Goal: Task Accomplishment & Management: Complete application form

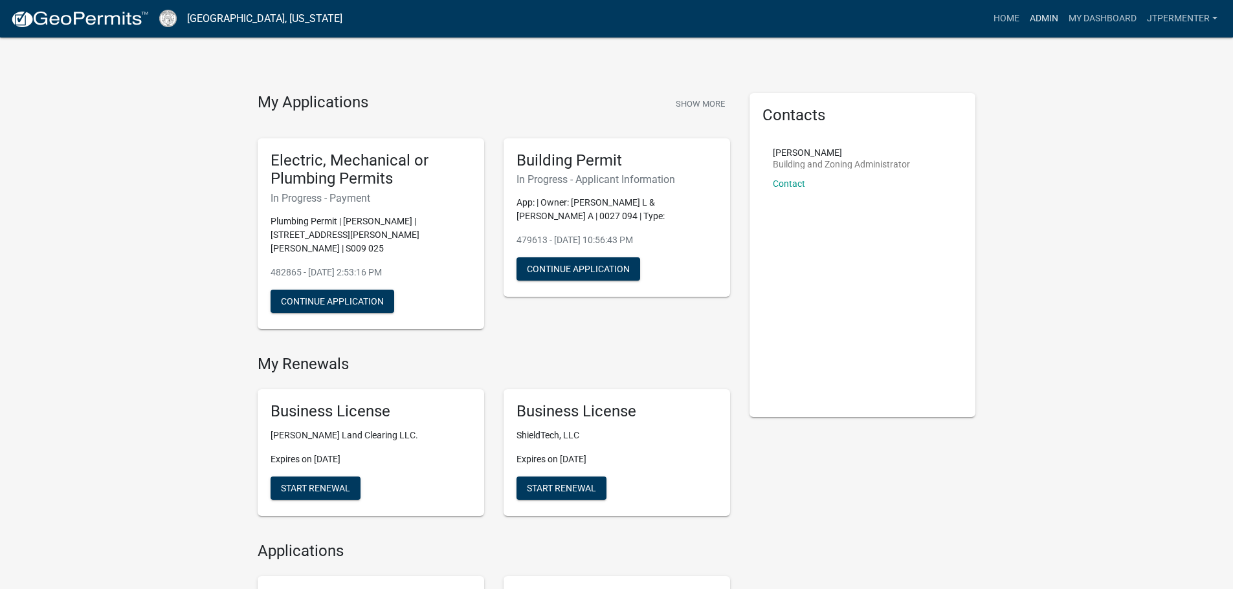
click at [1047, 20] on link "Admin" at bounding box center [1043, 18] width 39 height 25
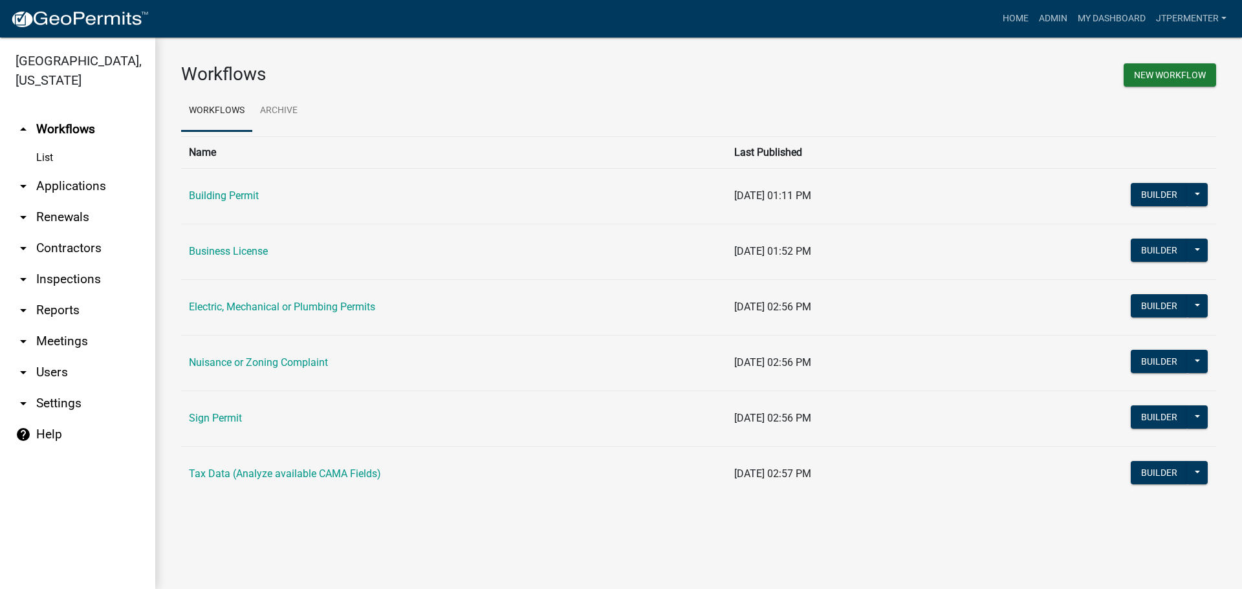
click at [69, 171] on link "arrow_drop_down Applications" at bounding box center [77, 186] width 155 height 31
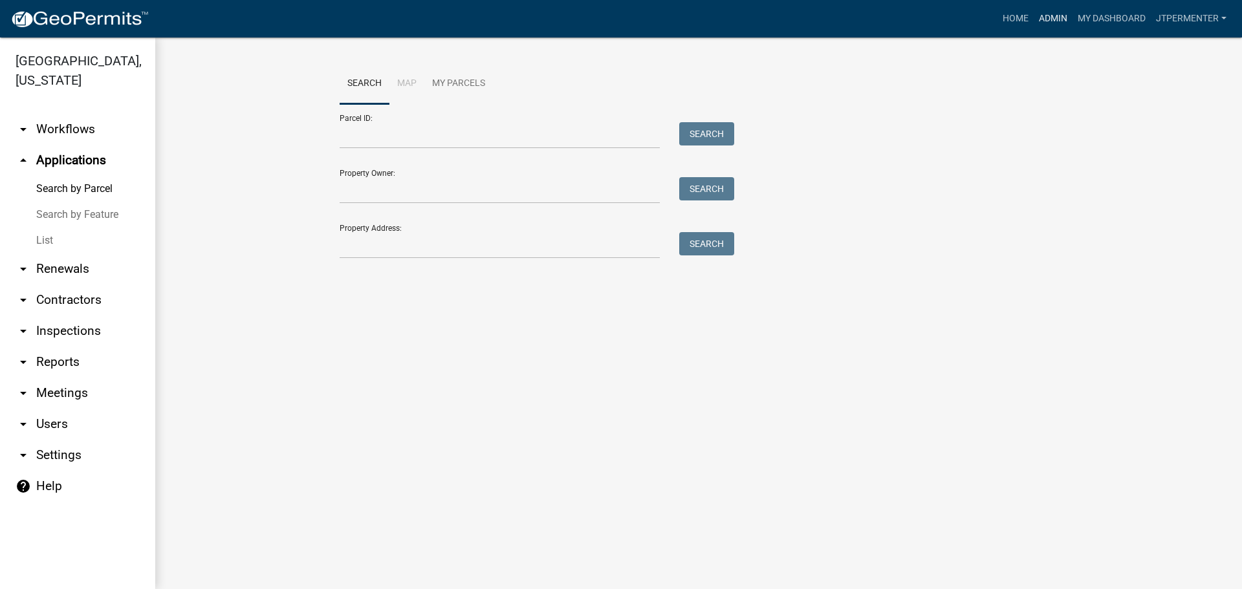
click at [1051, 17] on link "Admin" at bounding box center [1053, 18] width 39 height 25
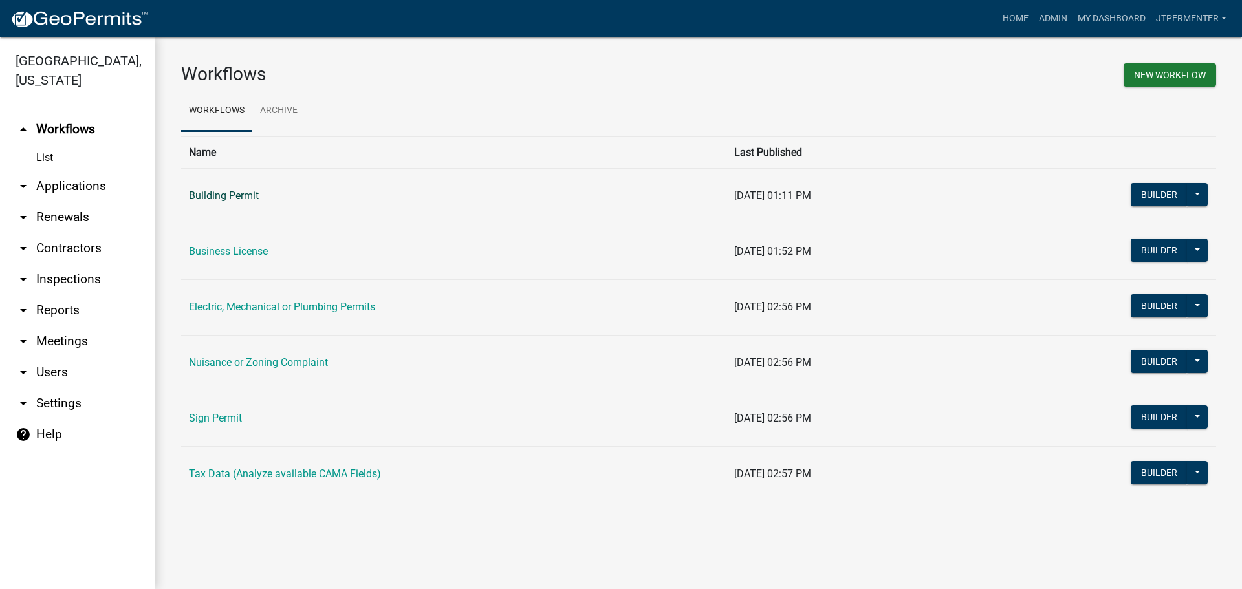
click at [241, 193] on link "Building Permit" at bounding box center [224, 196] width 70 height 12
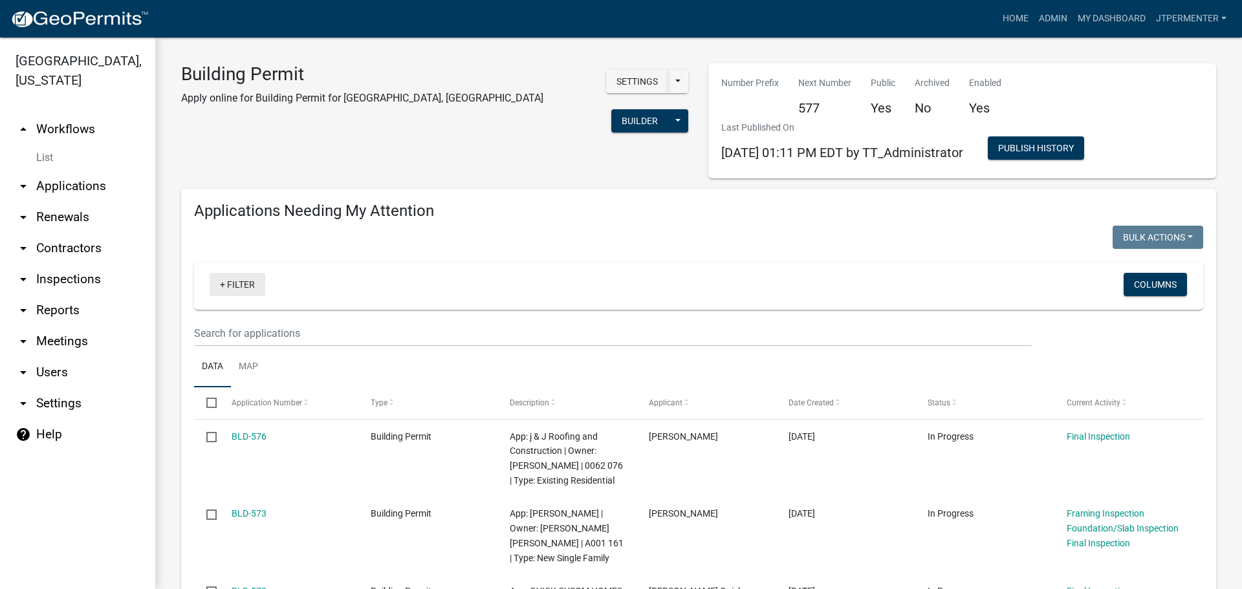
click at [238, 287] on link "+ Filter" at bounding box center [238, 284] width 56 height 23
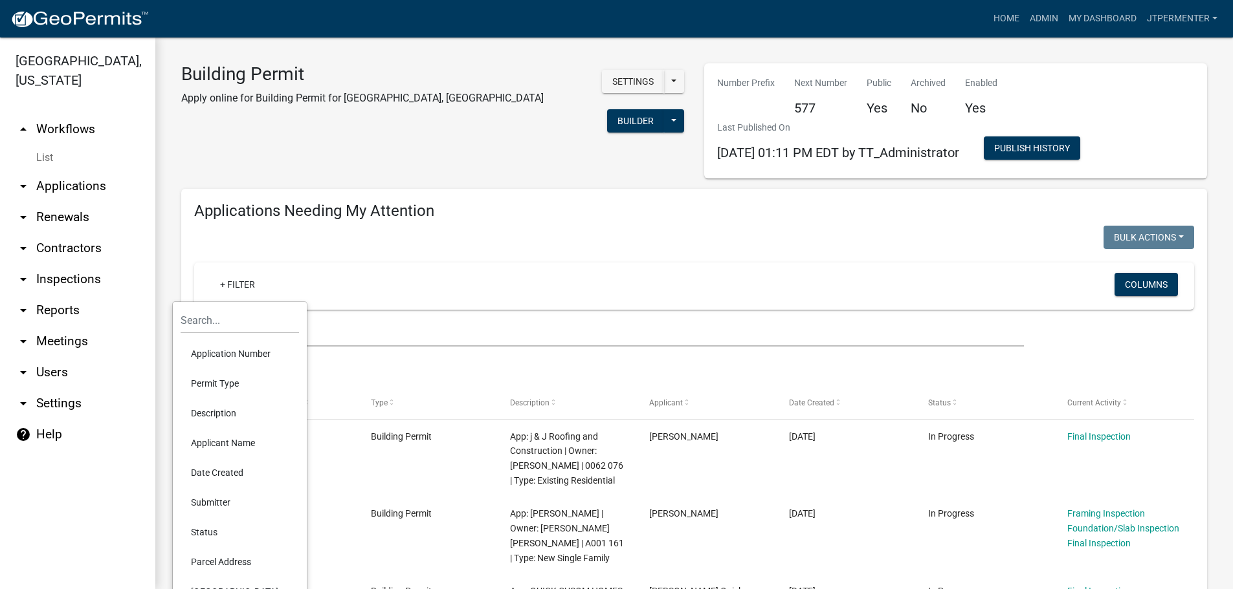
click at [218, 348] on li "Application Number" at bounding box center [240, 354] width 118 height 30
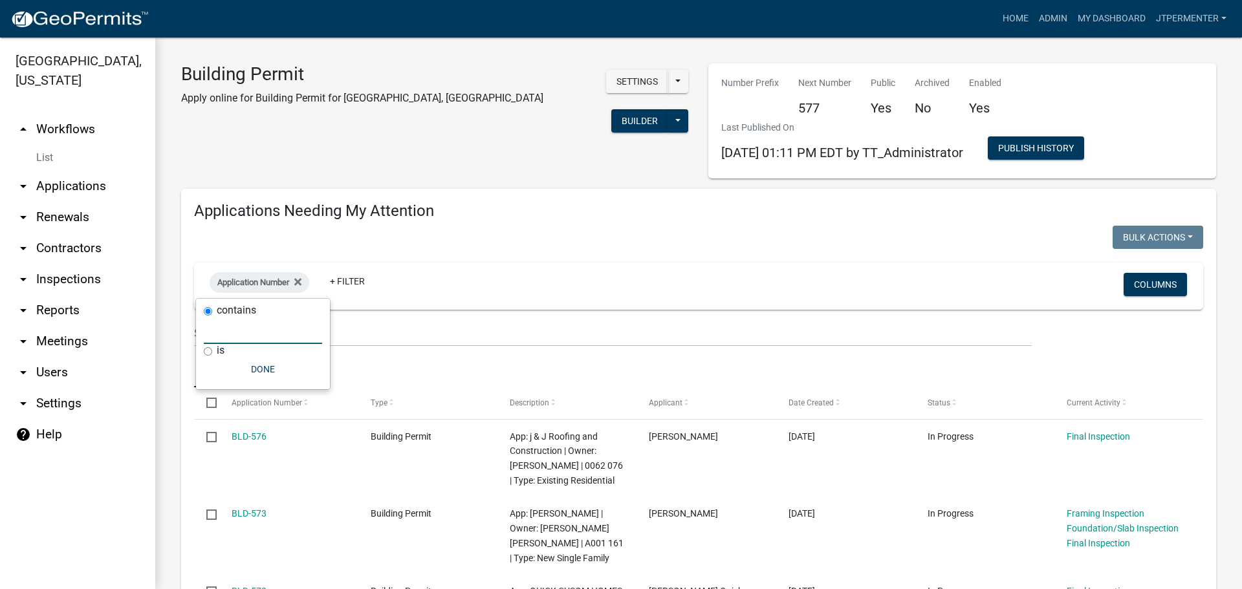
click at [221, 329] on input "text" at bounding box center [263, 331] width 118 height 27
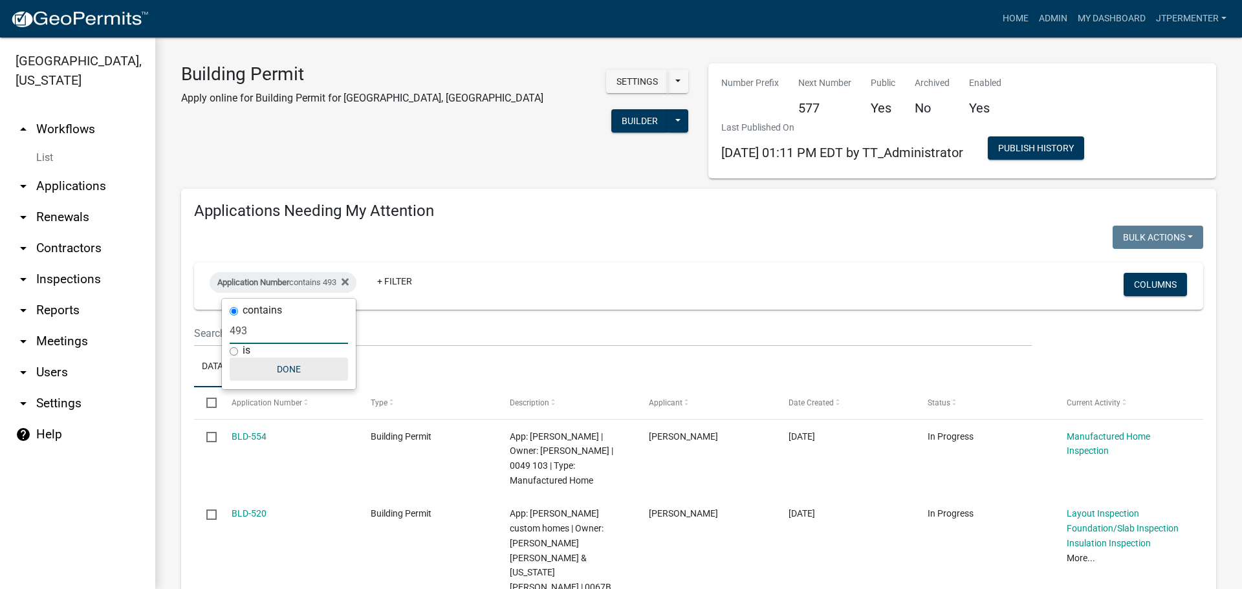
type input "493"
click at [283, 370] on button "Done" at bounding box center [289, 369] width 118 height 23
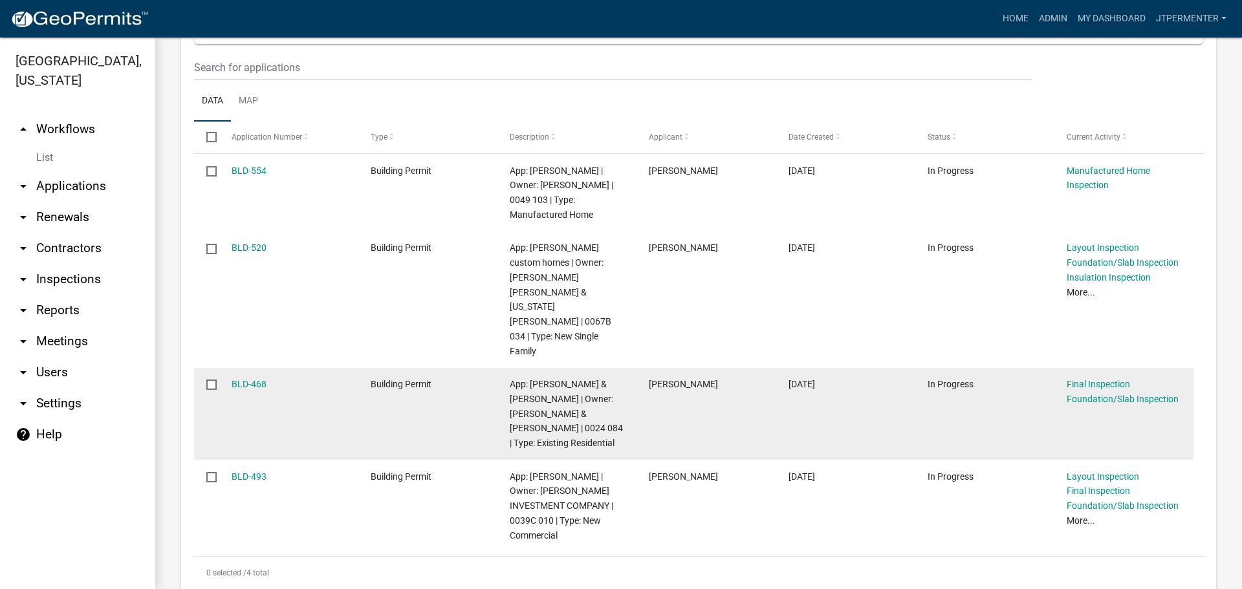
scroll to position [453, 0]
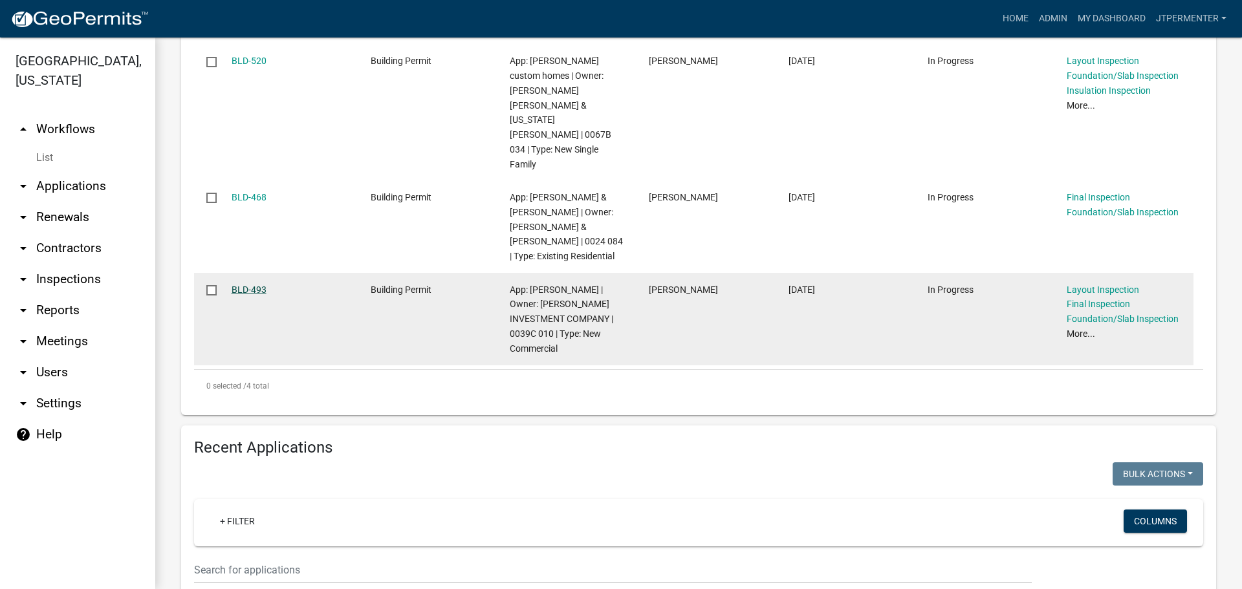
click at [237, 285] on link "BLD-493" at bounding box center [249, 290] width 35 height 10
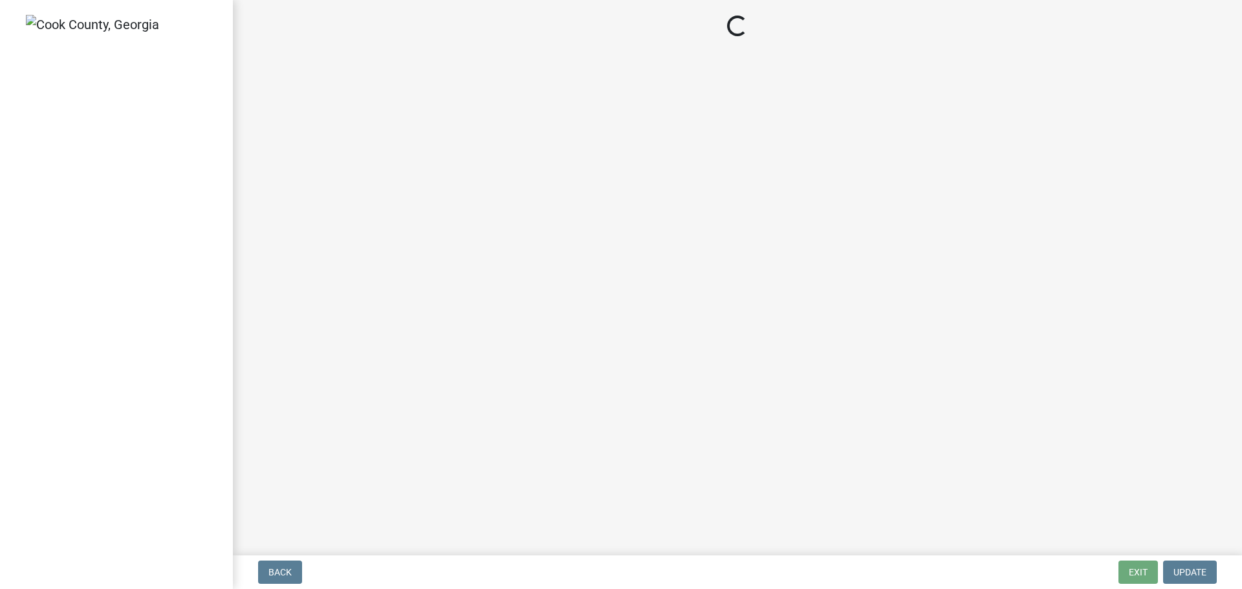
select select "99a32835-11ba-4368-9d1a-cbf1779c6d76"
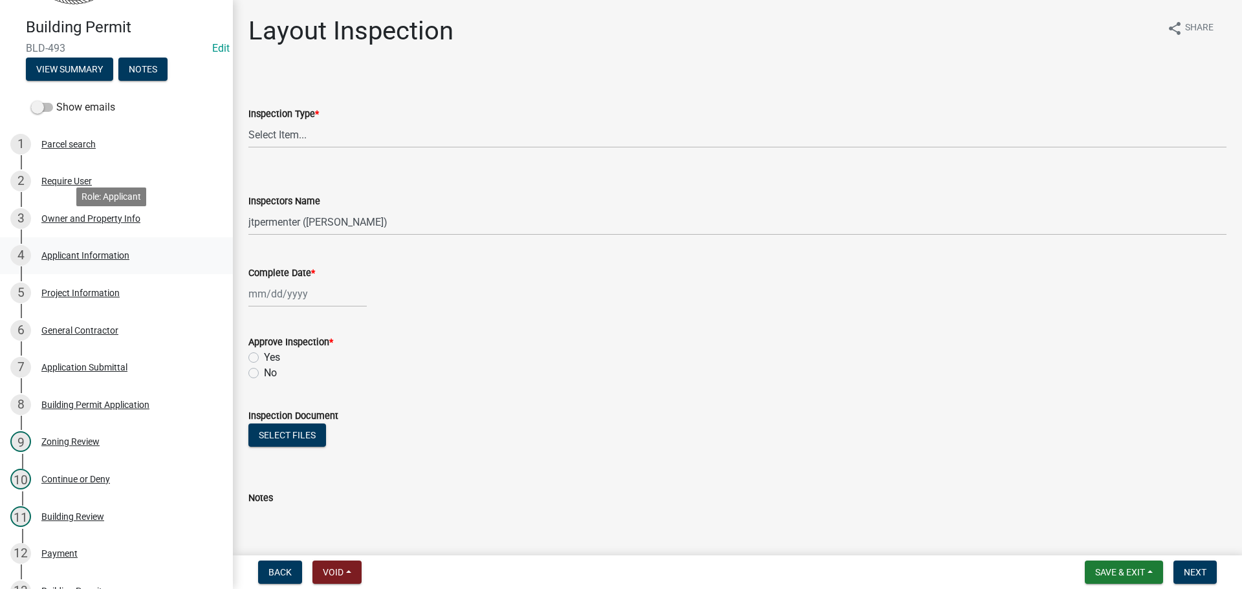
scroll to position [129, 0]
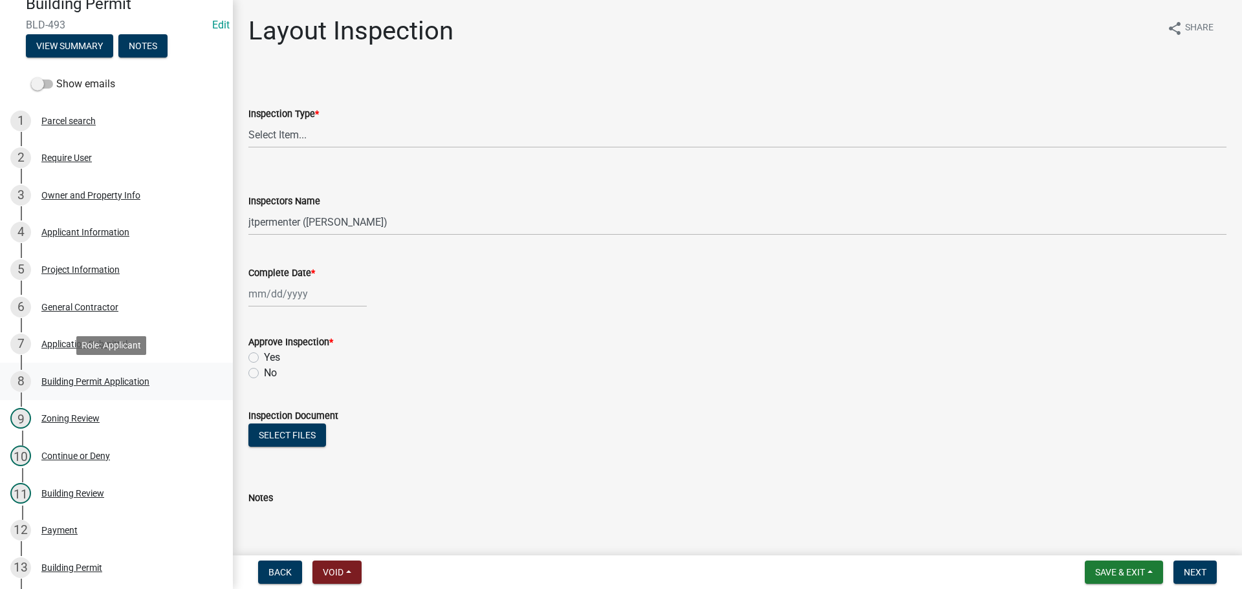
click at [74, 379] on div "Building Permit Application" at bounding box center [95, 381] width 108 height 9
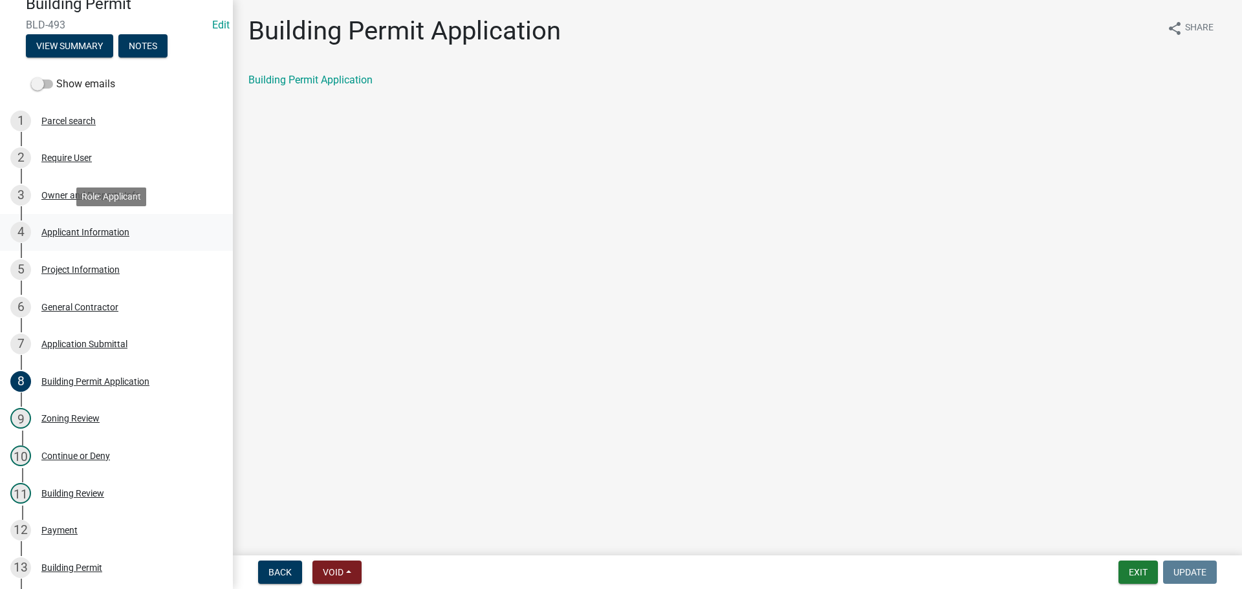
click at [83, 230] on div "Applicant Information" at bounding box center [85, 232] width 88 height 9
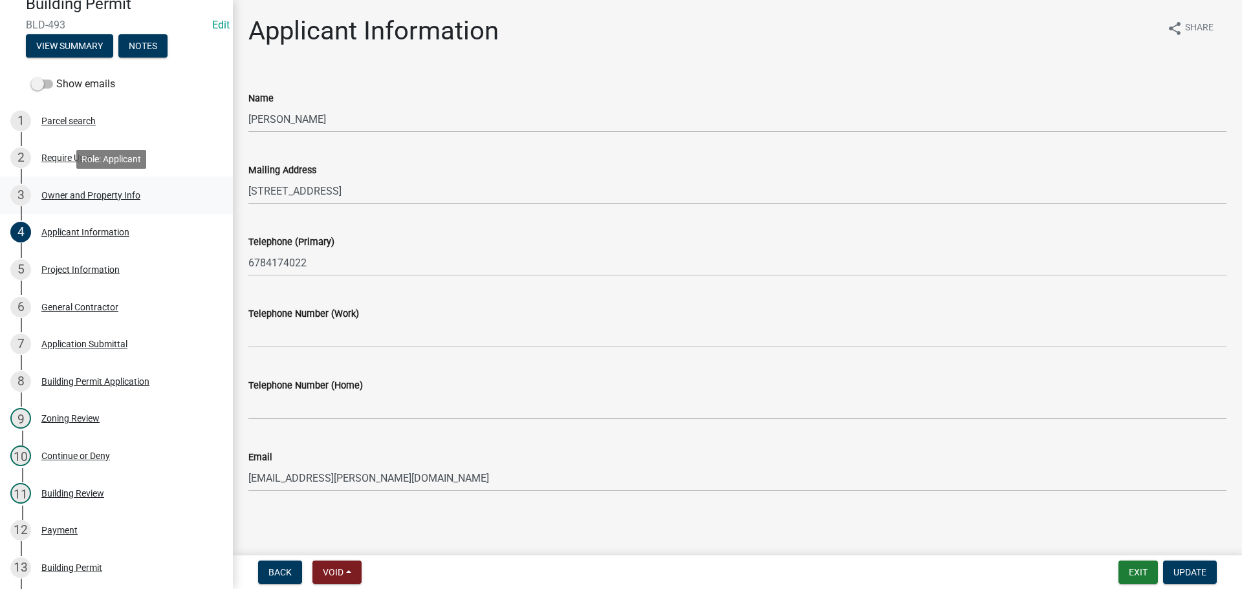
click at [55, 197] on div "Owner and Property Info" at bounding box center [90, 195] width 99 height 9
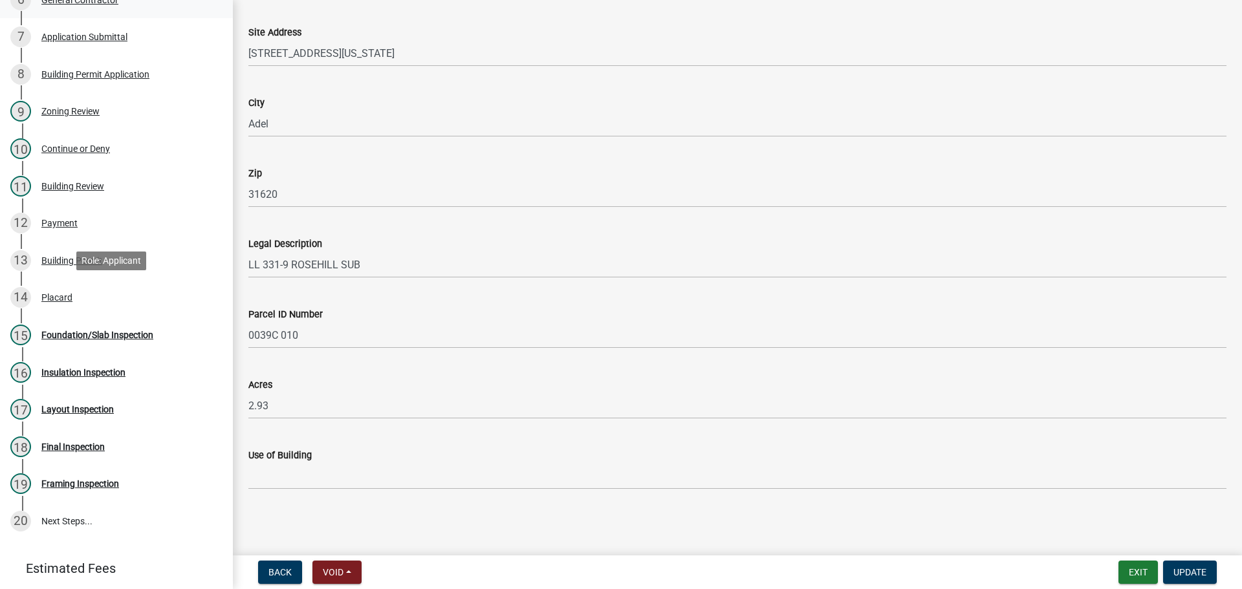
scroll to position [453, 0]
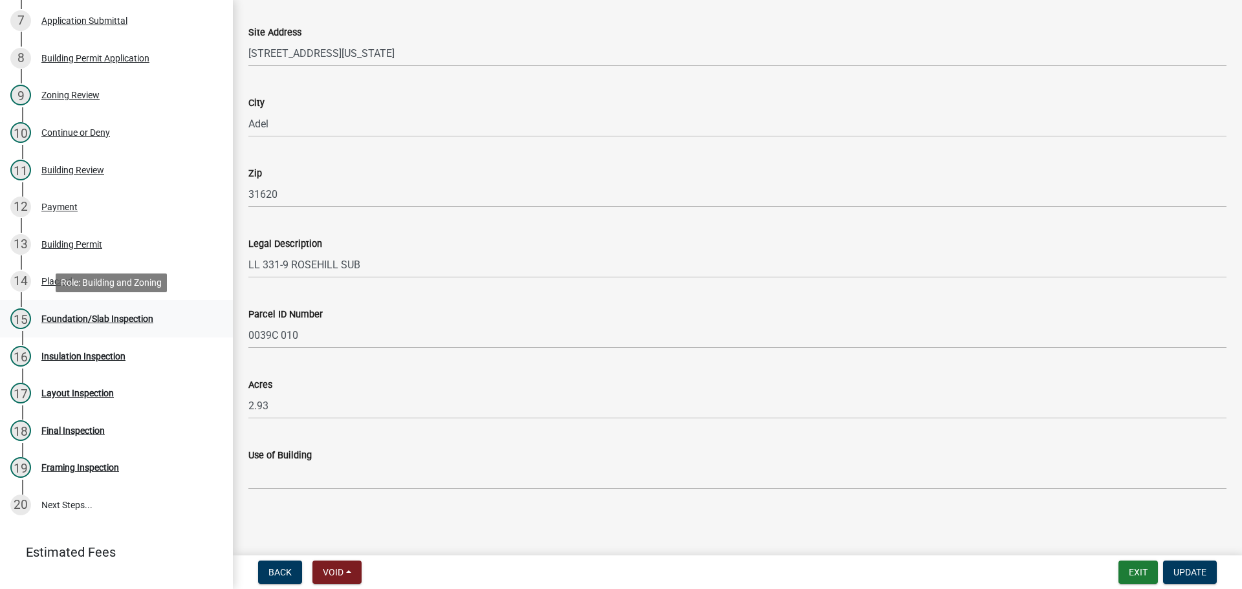
click at [113, 322] on div "Foundation/Slab Inspection" at bounding box center [97, 318] width 112 height 9
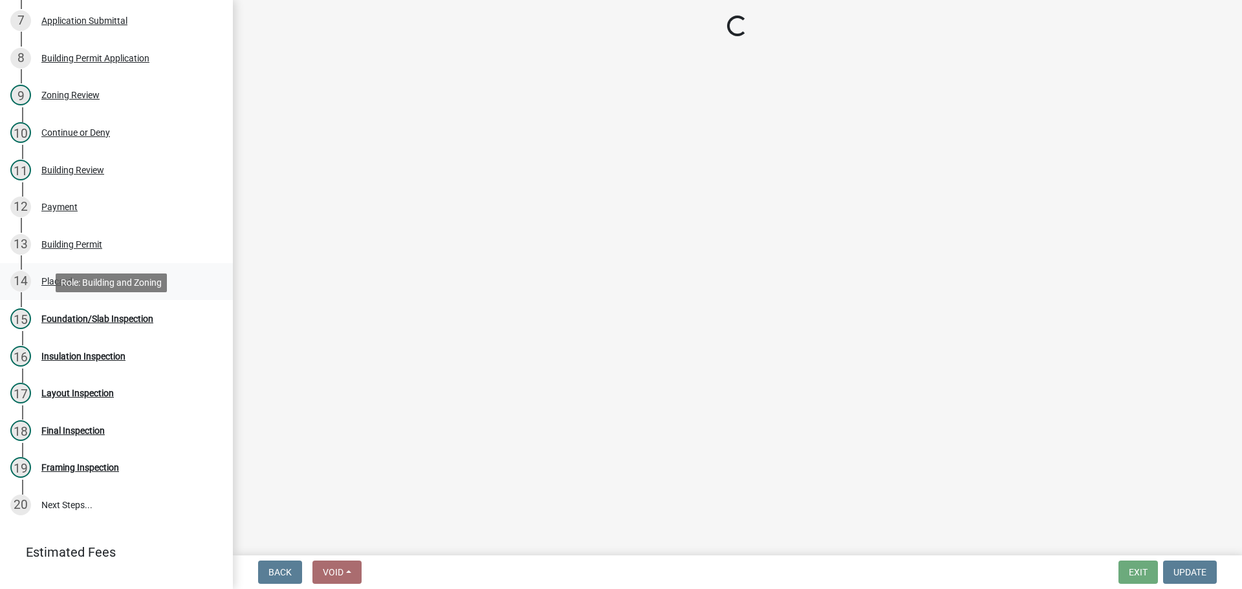
select select "99a32835-11ba-4368-9d1a-cbf1779c6d76"
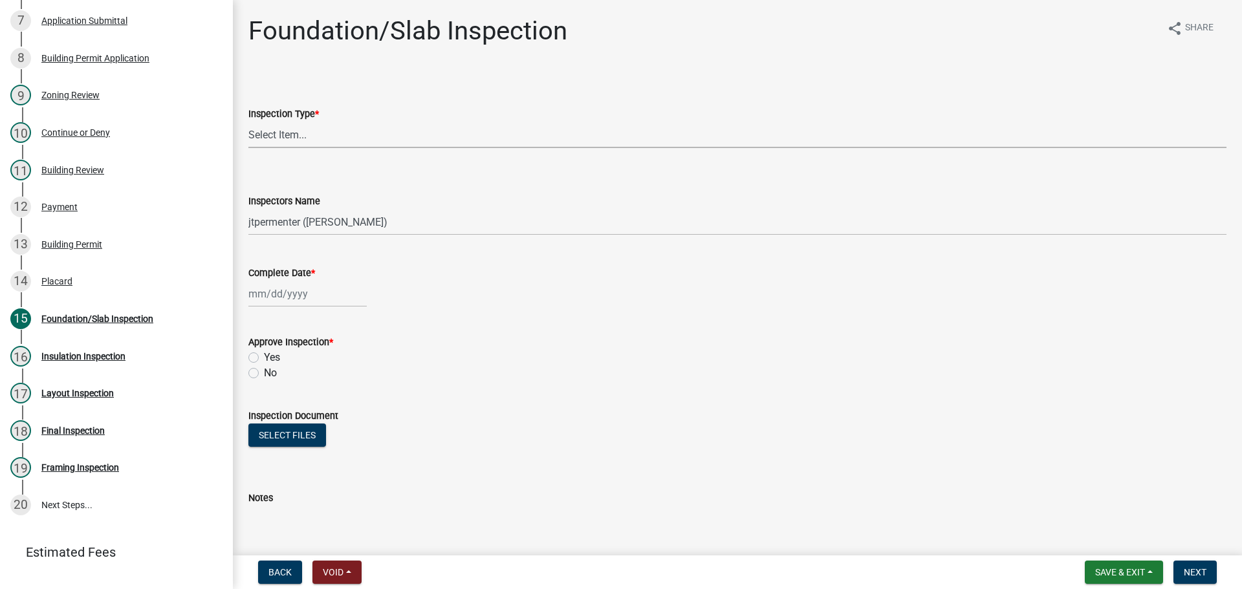
click at [285, 131] on select "Select Item... Foundation/Slab" at bounding box center [737, 135] width 978 height 27
click at [248, 122] on select "Select Item... Foundation/Slab" at bounding box center [737, 135] width 978 height 27
select select "5b4e48f7-bf9b-44aa-b593-ef1ddec5d2ff"
click at [281, 299] on div at bounding box center [307, 294] width 118 height 27
select select "10"
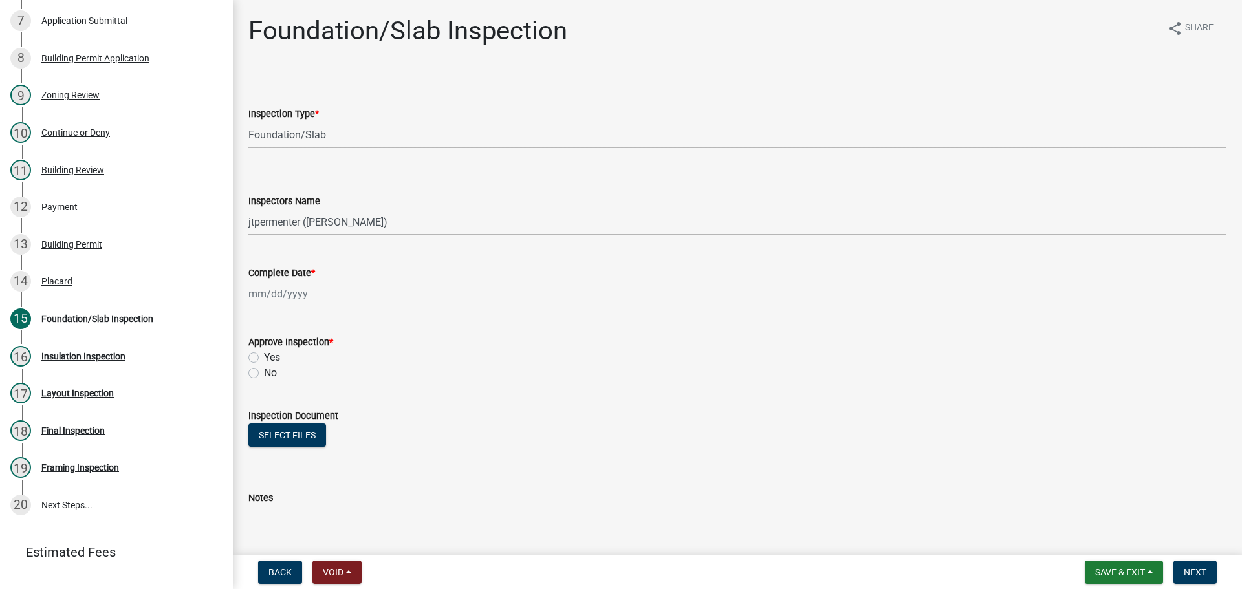
select select "2025"
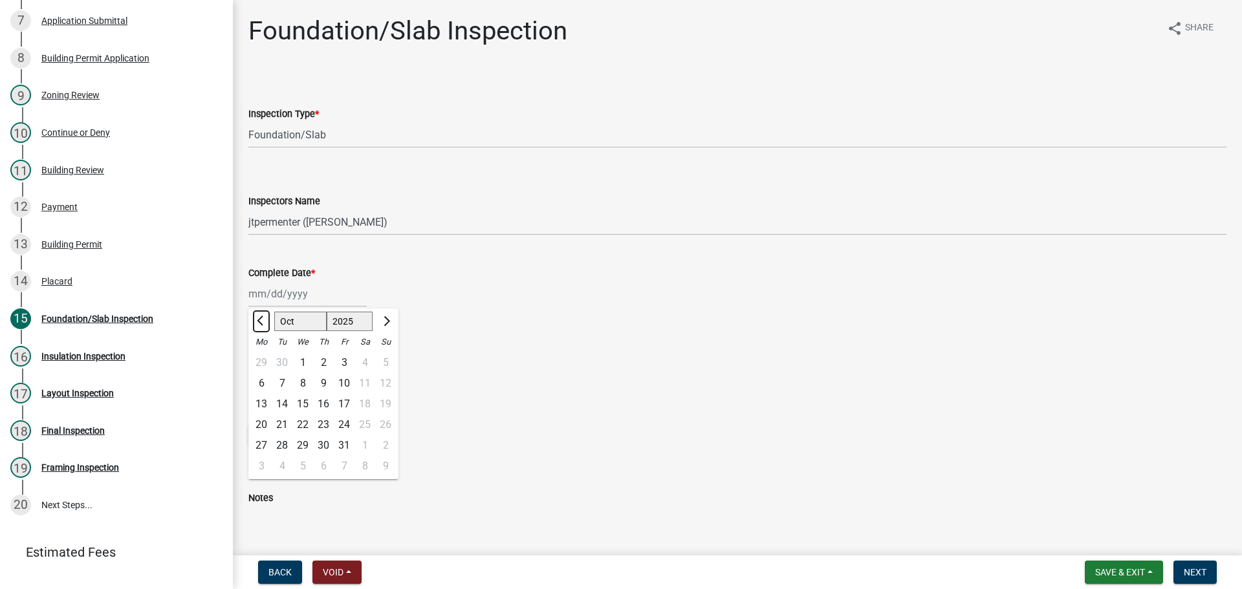
click at [261, 320] on span "Previous month" at bounding box center [262, 321] width 10 height 10
click at [260, 322] on span "Previous month" at bounding box center [262, 321] width 10 height 10
click at [386, 318] on span "Next month" at bounding box center [385, 321] width 10 height 10
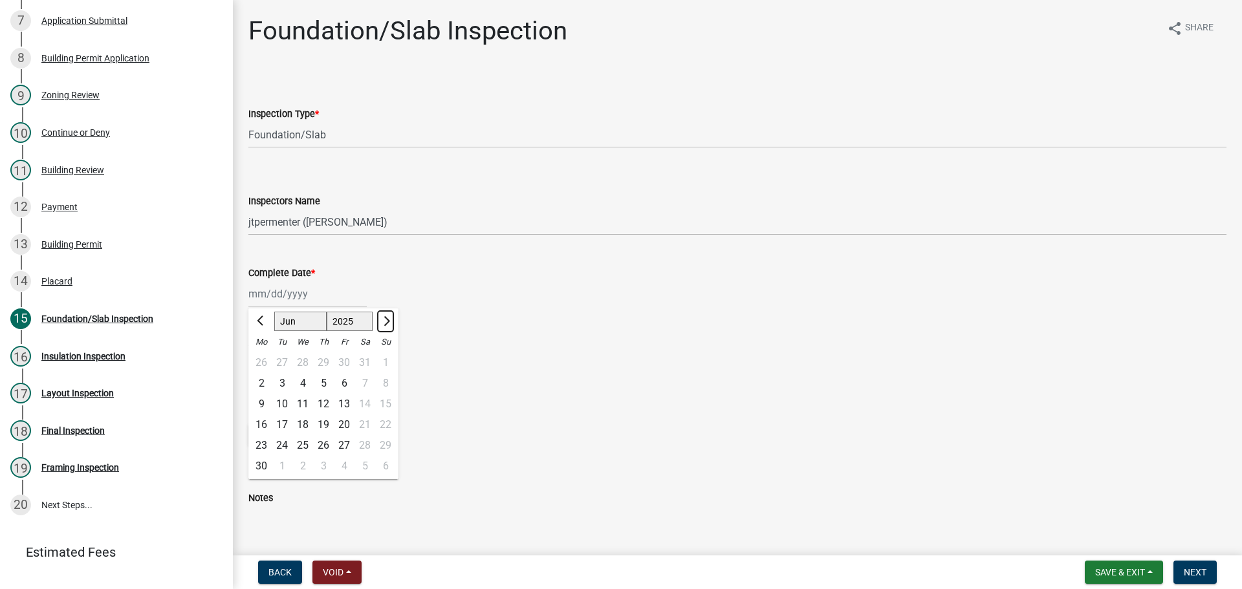
select select "7"
click at [276, 403] on div "15" at bounding box center [282, 404] width 21 height 21
type input "[DATE]"
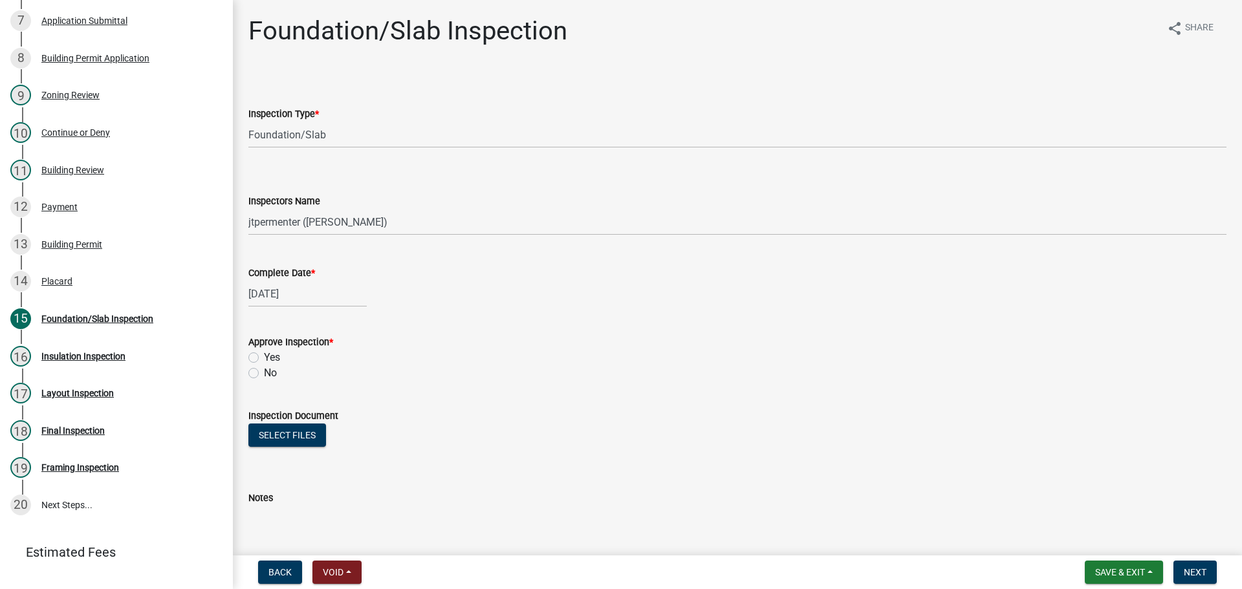
click at [264, 358] on label "Yes" at bounding box center [272, 358] width 16 height 16
click at [264, 358] on input "Yes" at bounding box center [268, 354] width 8 height 8
radio input "true"
click at [1209, 571] on button "Next" at bounding box center [1195, 572] width 43 height 23
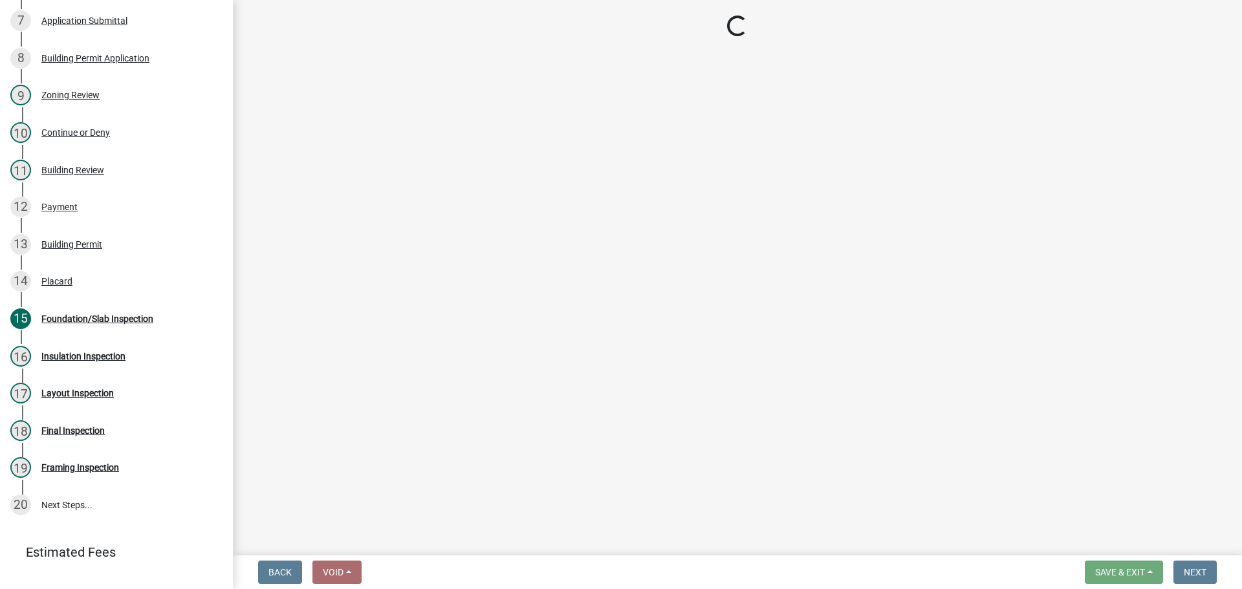
select select "99a32835-11ba-4368-9d1a-cbf1779c6d76"
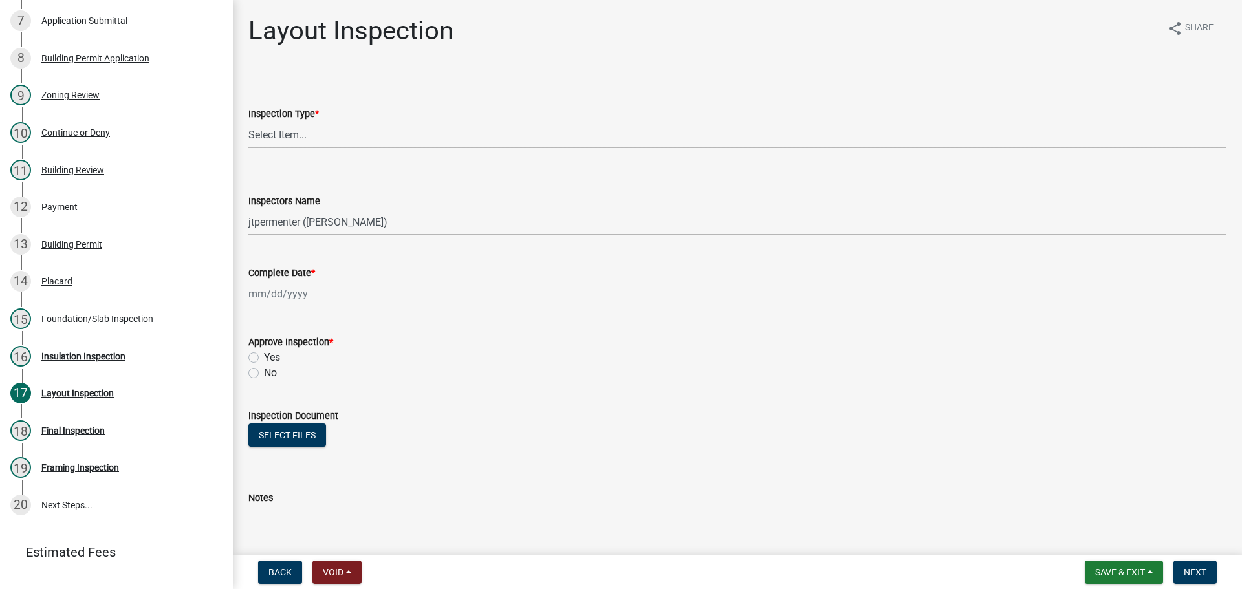
click at [271, 127] on select "Select Item... Layout" at bounding box center [737, 135] width 978 height 27
select select "10"
select select "2025"
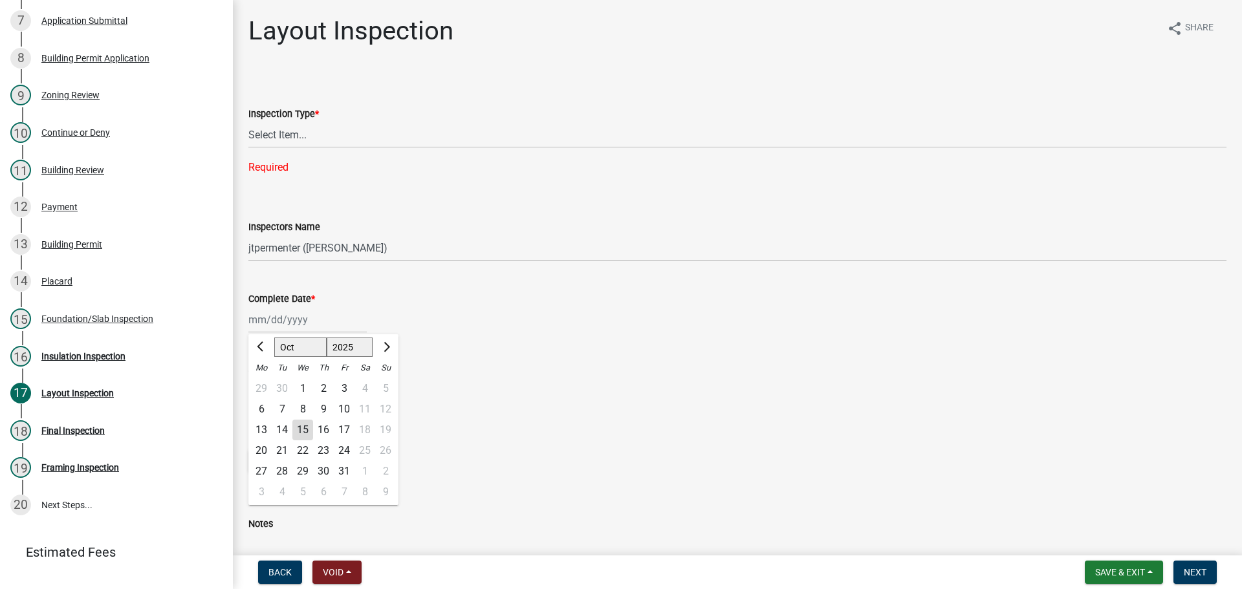
click at [264, 307] on div "[PERSON_NAME] Feb Mar Apr [PERSON_NAME][DATE] Oct Nov [DATE] 1526 1527 1528 152…" at bounding box center [307, 320] width 118 height 27
click at [280, 139] on select "Select Item... Layout" at bounding box center [737, 135] width 978 height 27
click at [248, 122] on select "Select Item... Layout" at bounding box center [737, 135] width 978 height 27
select select "b3f27bb8-8286-4154-a759-32389e4fc33c"
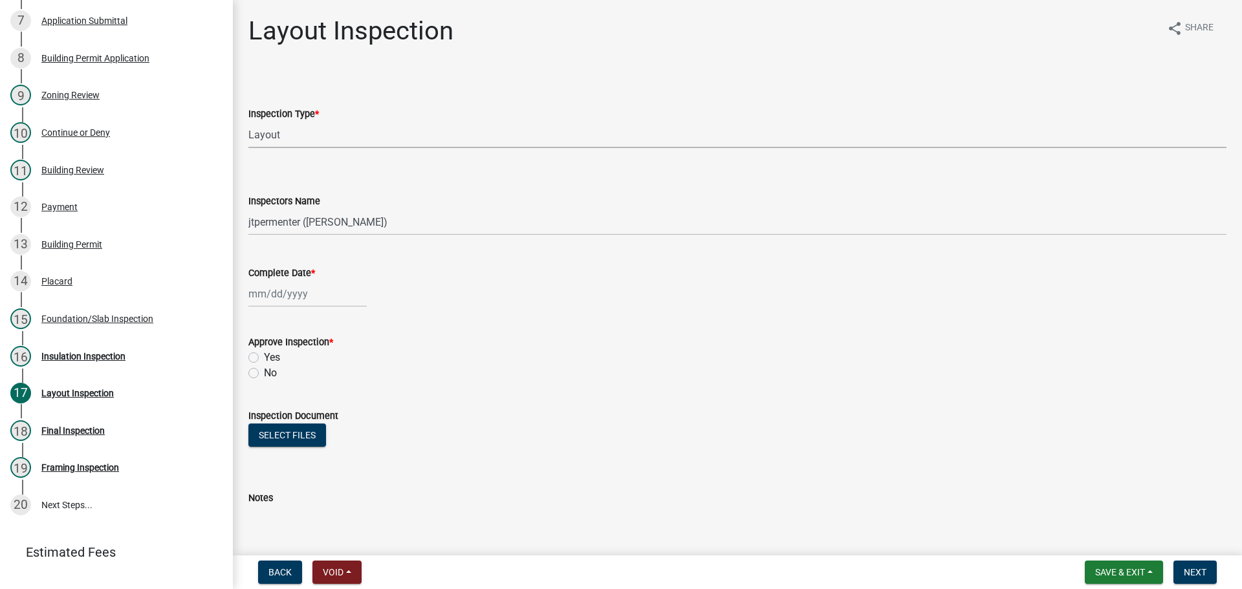
select select "10"
select select "2025"
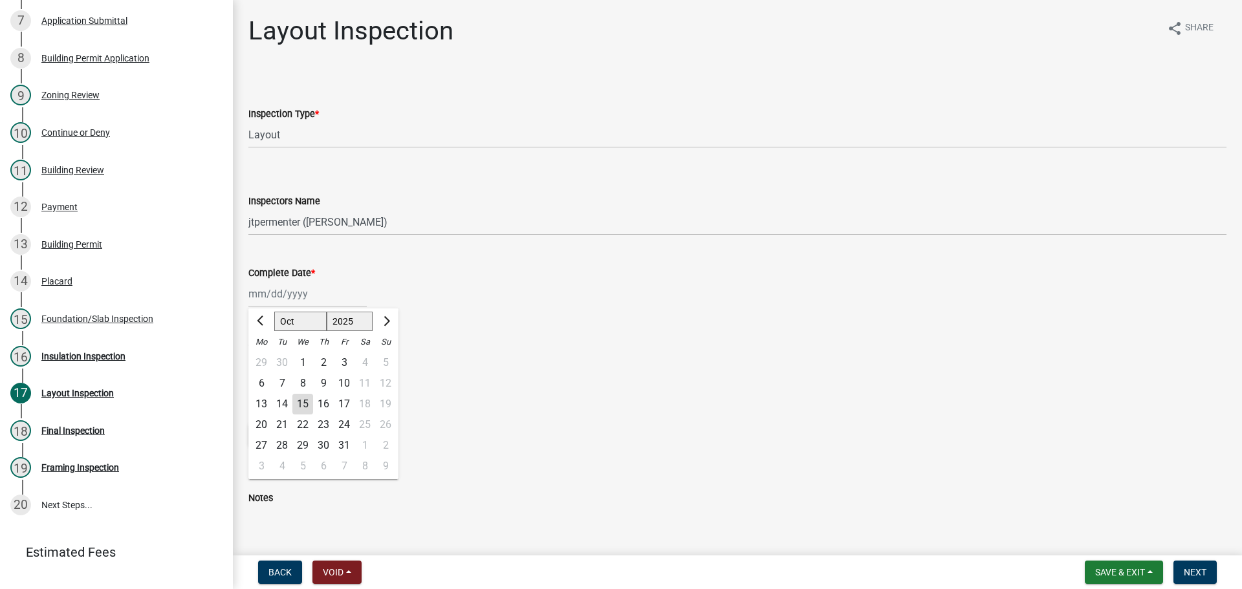
click at [284, 298] on div "[PERSON_NAME] Feb Mar Apr [PERSON_NAME][DATE] Oct Nov [DATE] 1526 1527 1528 152…" at bounding box center [307, 294] width 118 height 27
click at [307, 405] on div "15" at bounding box center [302, 404] width 21 height 21
type input "[DATE]"
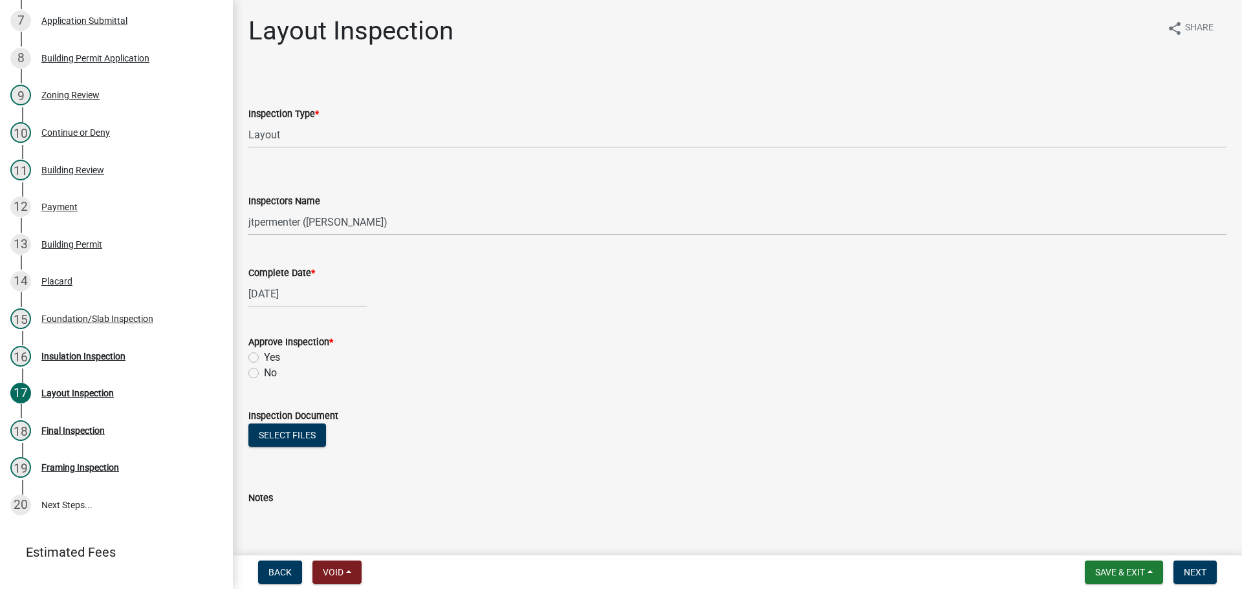
click at [264, 360] on label "Yes" at bounding box center [272, 358] width 16 height 16
click at [264, 358] on input "Yes" at bounding box center [268, 354] width 8 height 8
radio input "true"
click at [1199, 575] on span "Next" at bounding box center [1195, 572] width 23 height 10
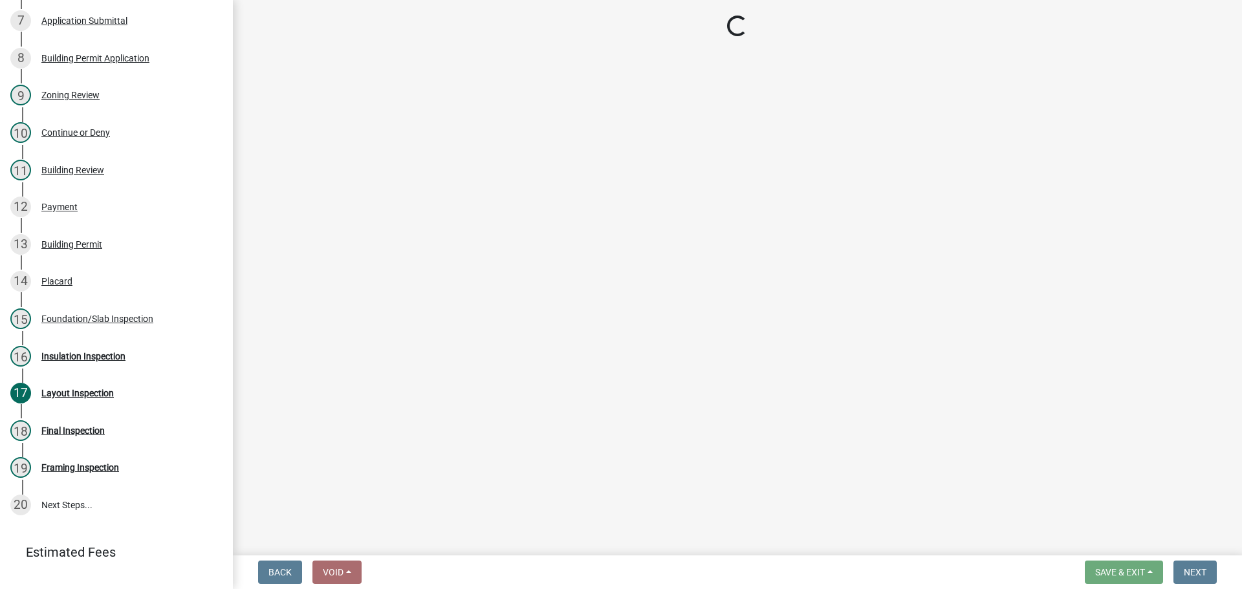
select select "99a32835-11ba-4368-9d1a-cbf1779c6d76"
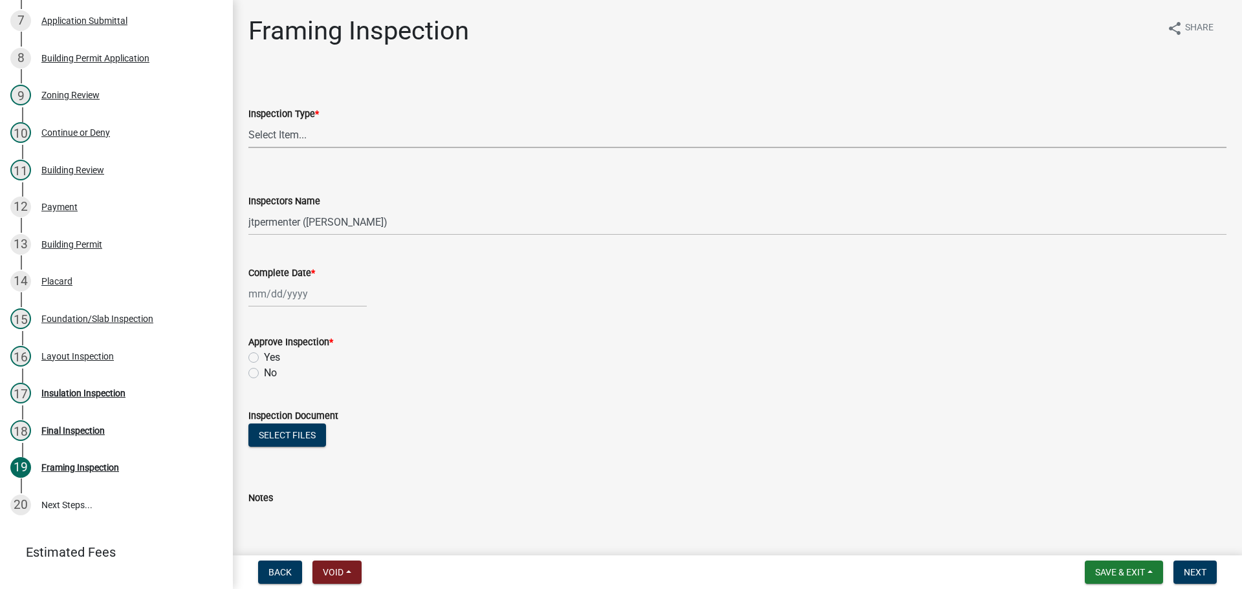
click at [274, 135] on select "Select Item... Framing" at bounding box center [737, 135] width 978 height 27
click at [248, 122] on select "Select Item... Framing" at bounding box center [737, 135] width 978 height 27
select select "d18fb67b-29b7-46e0-b188-58df5fb9e3f3"
click at [273, 294] on div at bounding box center [307, 294] width 118 height 27
select select "10"
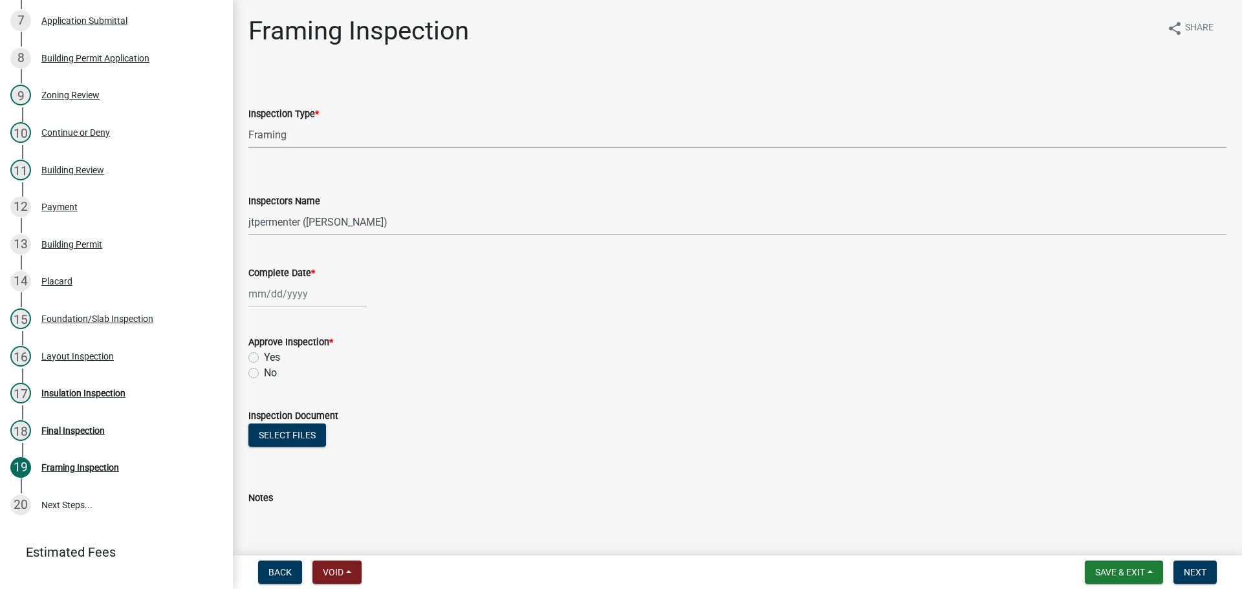
select select "2025"
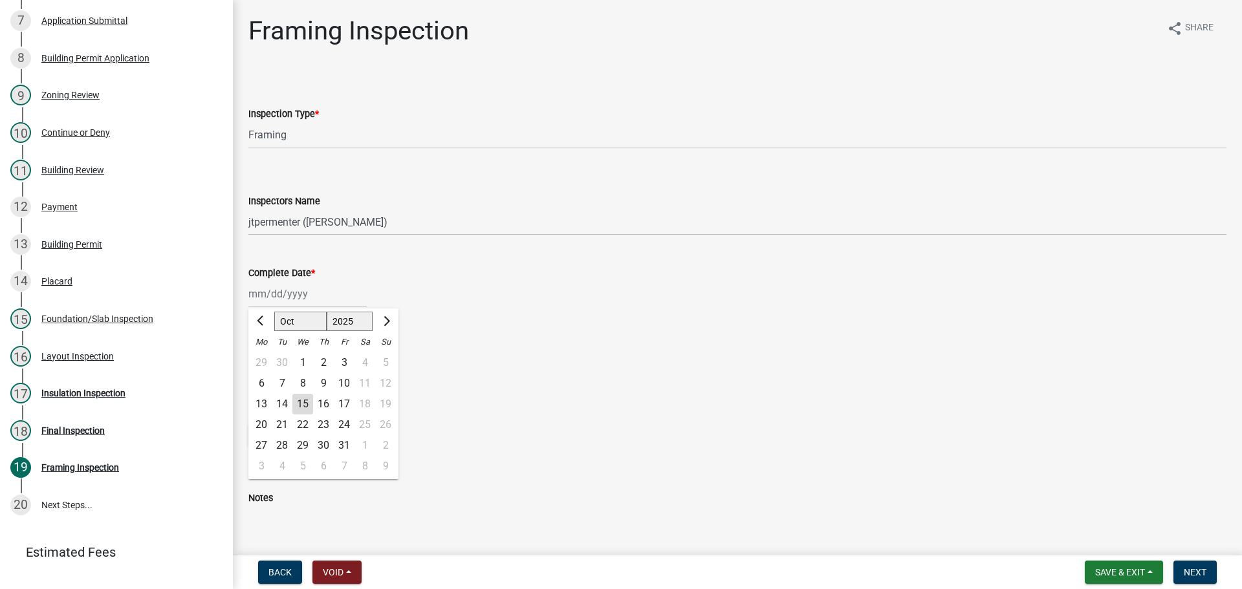
click at [306, 404] on div "15" at bounding box center [302, 404] width 21 height 21
type input "[DATE]"
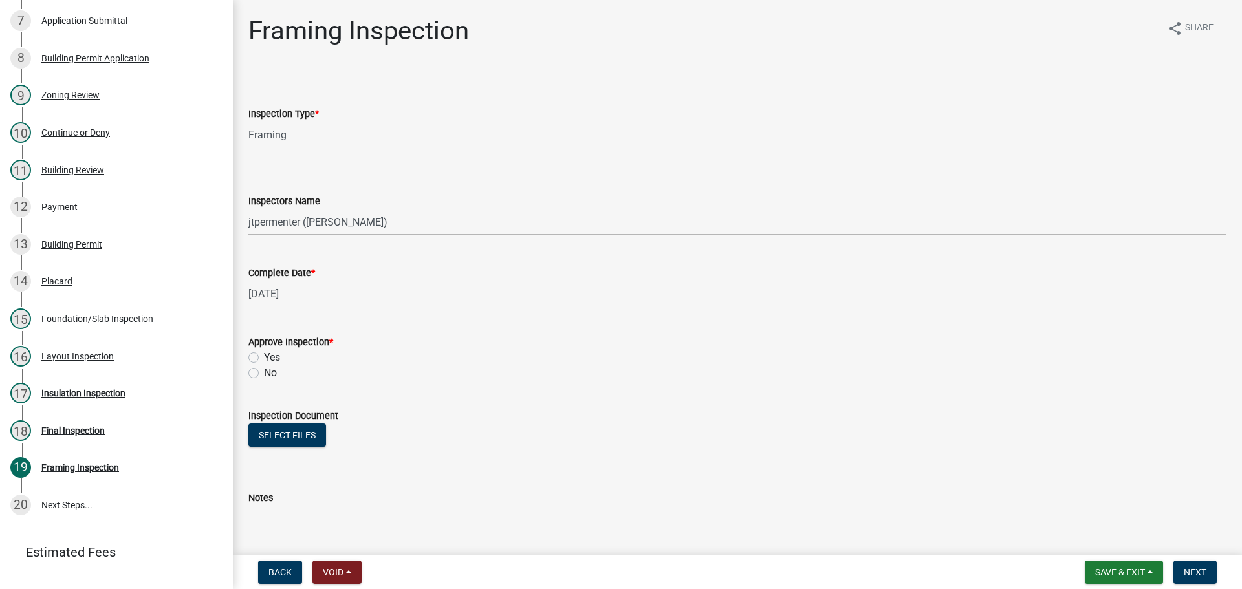
click at [264, 358] on label "Yes" at bounding box center [272, 358] width 16 height 16
click at [264, 358] on input "Yes" at bounding box center [268, 354] width 8 height 8
radio input "true"
click at [1206, 565] on button "Next" at bounding box center [1195, 572] width 43 height 23
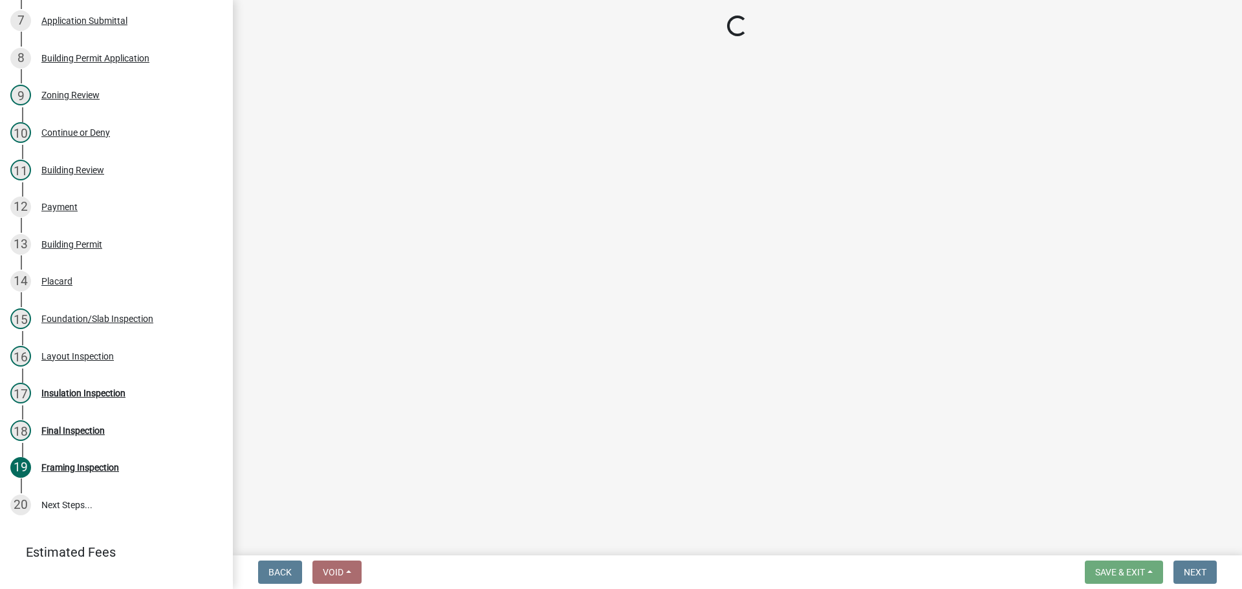
select select "99a32835-11ba-4368-9d1a-cbf1779c6d76"
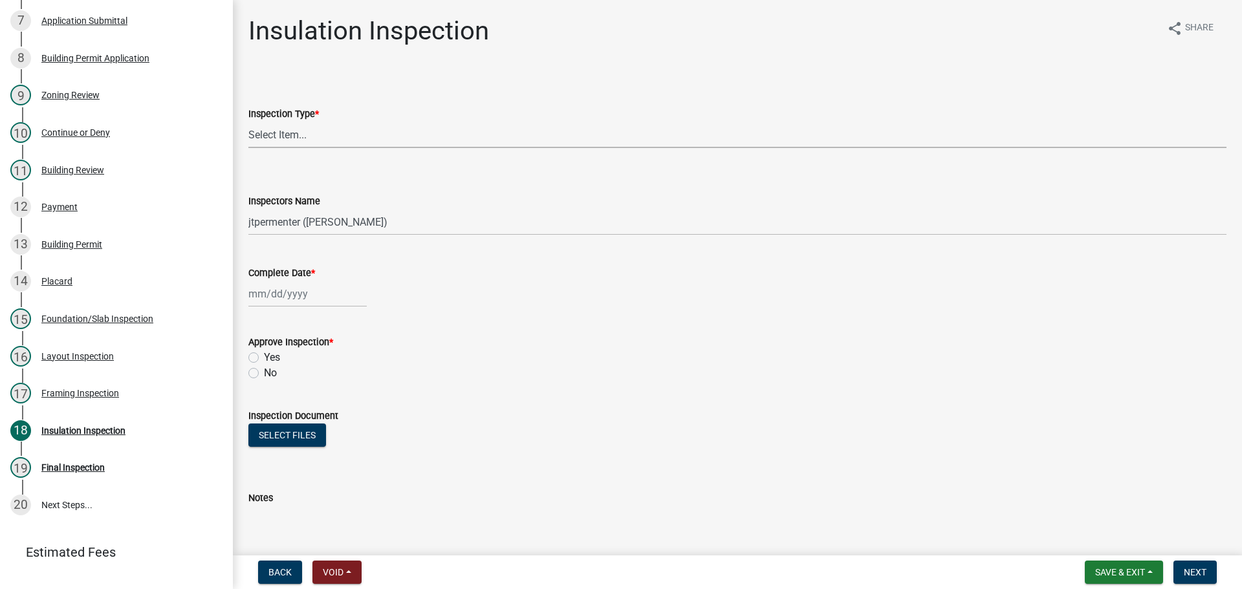
click at [283, 137] on select "Select Item... Insulation" at bounding box center [737, 135] width 978 height 27
click at [248, 122] on select "Select Item... Insulation" at bounding box center [737, 135] width 978 height 27
select select "726a448b-c2a8-4304-905c-0d75b259ca18"
click at [287, 299] on div at bounding box center [307, 294] width 118 height 27
select select "10"
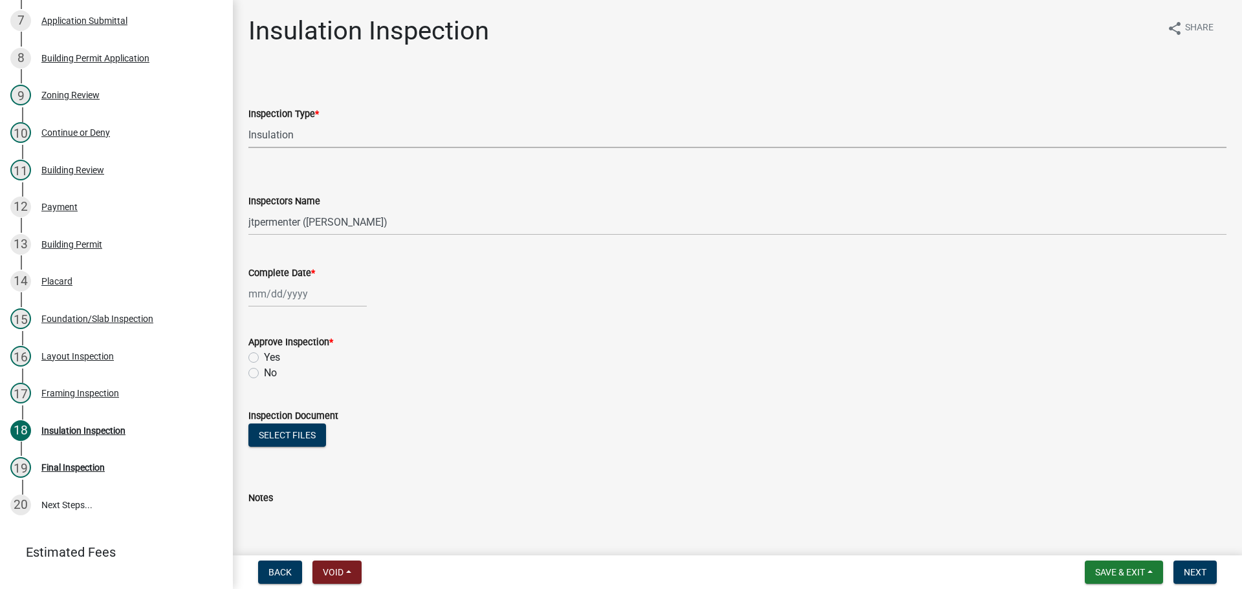
select select "2025"
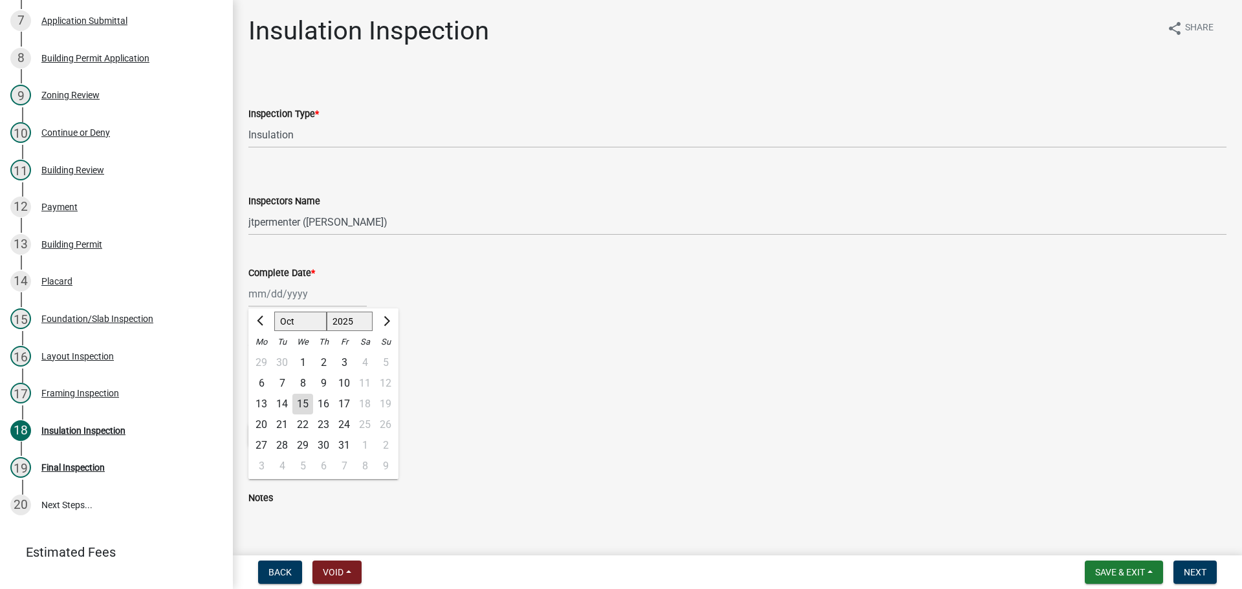
click at [297, 404] on div "15" at bounding box center [302, 404] width 21 height 21
type input "[DATE]"
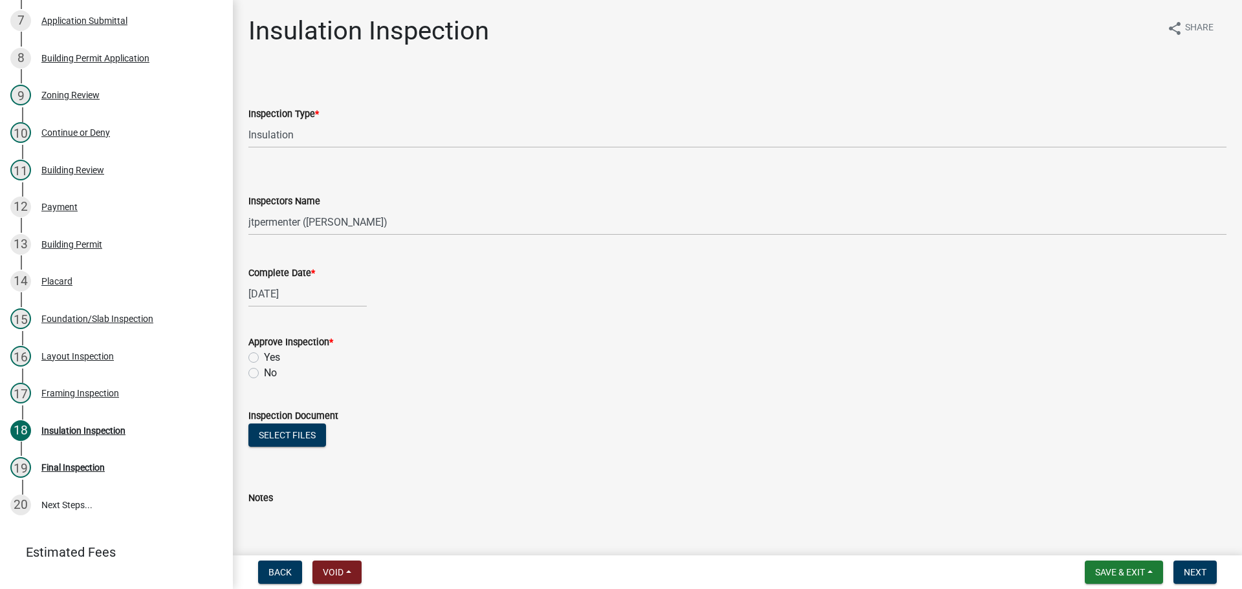
select select "10"
select select "2025"
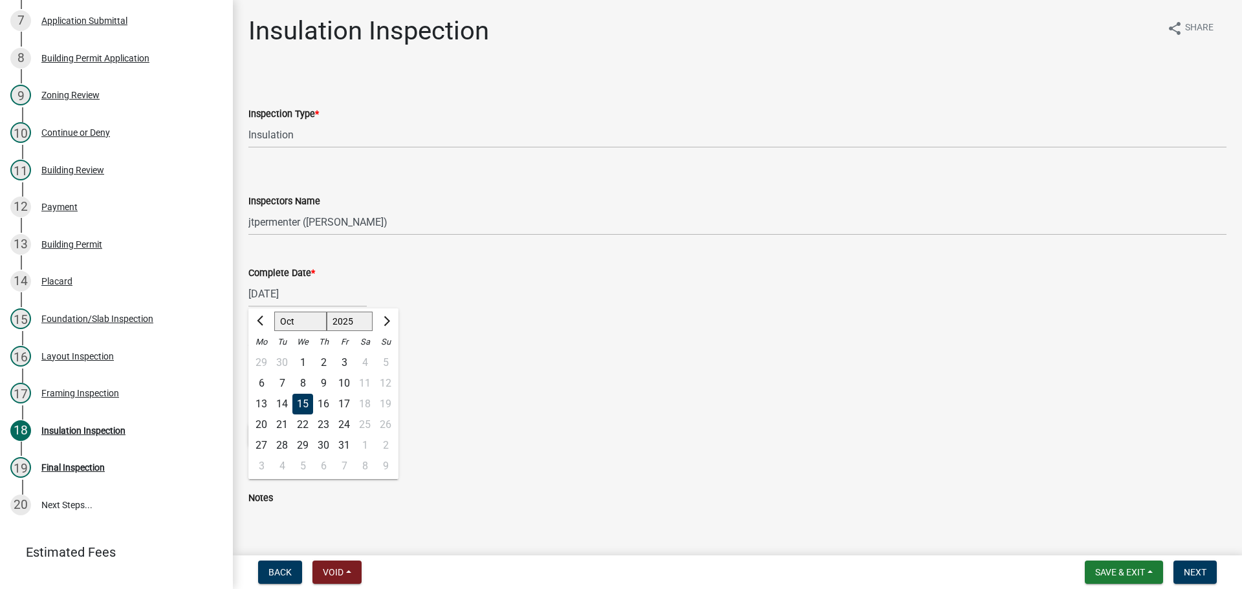
click at [291, 292] on div "[DATE] [PERSON_NAME] Apr May Jun [DATE] Aug Sep Oct Nov [DATE] 1526 1527 1528 1…" at bounding box center [307, 294] width 118 height 27
click at [261, 321] on span "Previous month" at bounding box center [262, 321] width 10 height 10
select select "8"
click at [324, 404] on div "14" at bounding box center [323, 404] width 21 height 21
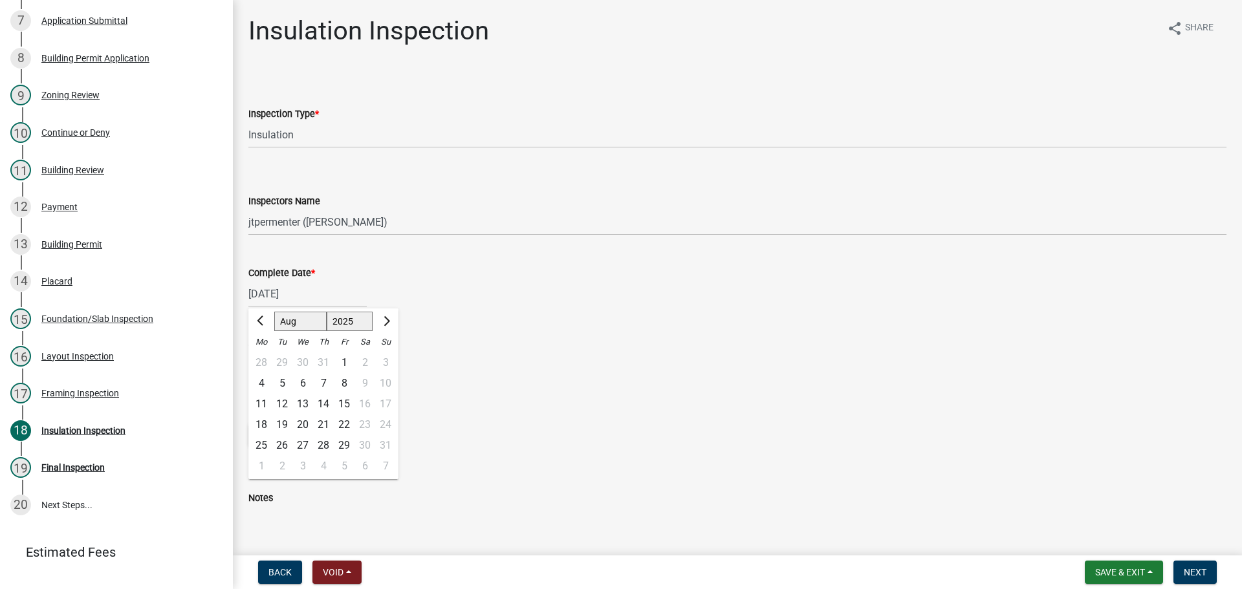
type input "[DATE]"
click at [264, 358] on label "Yes" at bounding box center [272, 358] width 16 height 16
click at [264, 358] on input "Yes" at bounding box center [268, 354] width 8 height 8
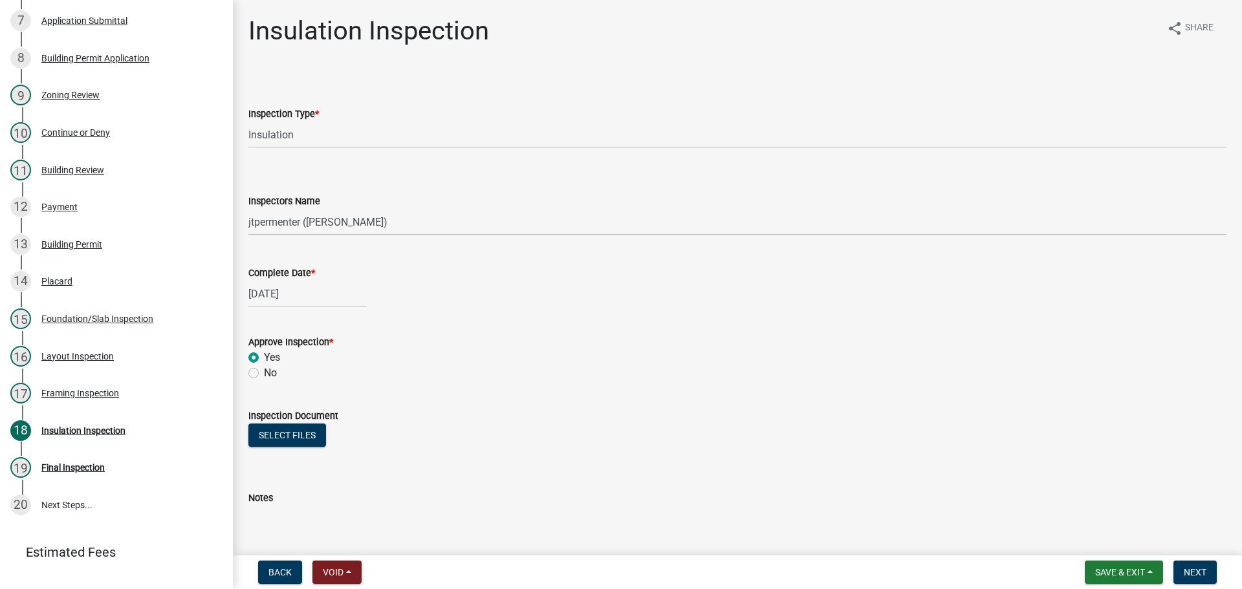
radio input "true"
click at [1191, 567] on span "Next" at bounding box center [1195, 572] width 23 height 10
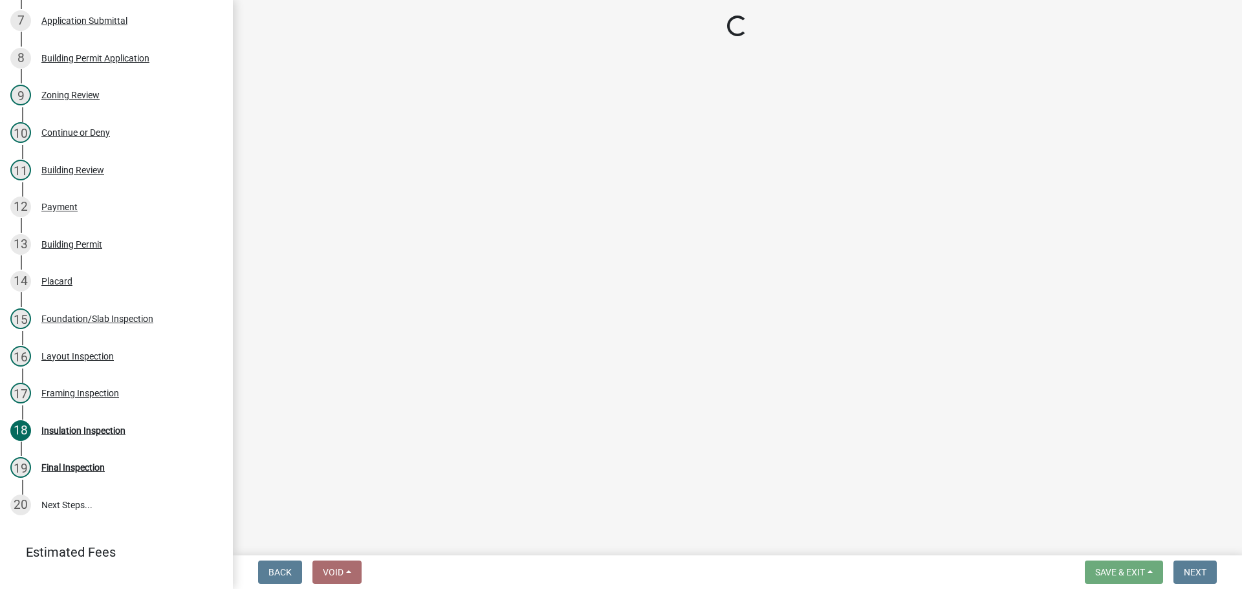
select select "99a32835-11ba-4368-9d1a-cbf1779c6d76"
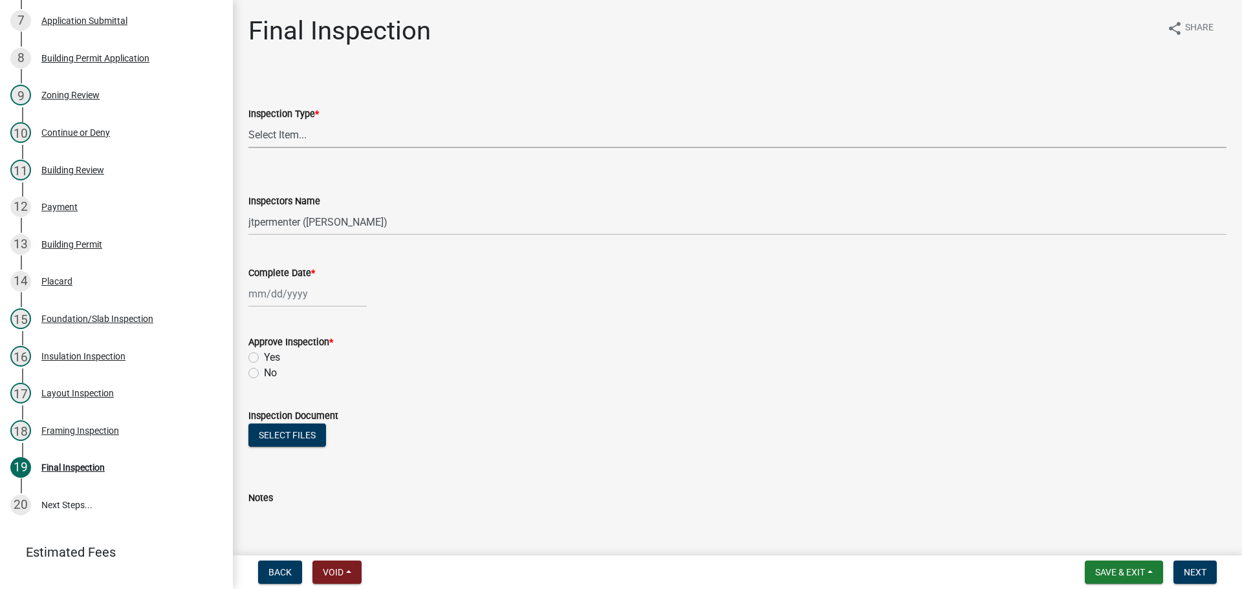
click at [295, 127] on select "Select Item... Final" at bounding box center [737, 135] width 978 height 27
click at [248, 122] on select "Select Item... Final" at bounding box center [737, 135] width 978 height 27
select select "5a827310-1605-4b3d-aef3-9152039cbd08"
click at [278, 296] on div at bounding box center [307, 294] width 118 height 27
select select "10"
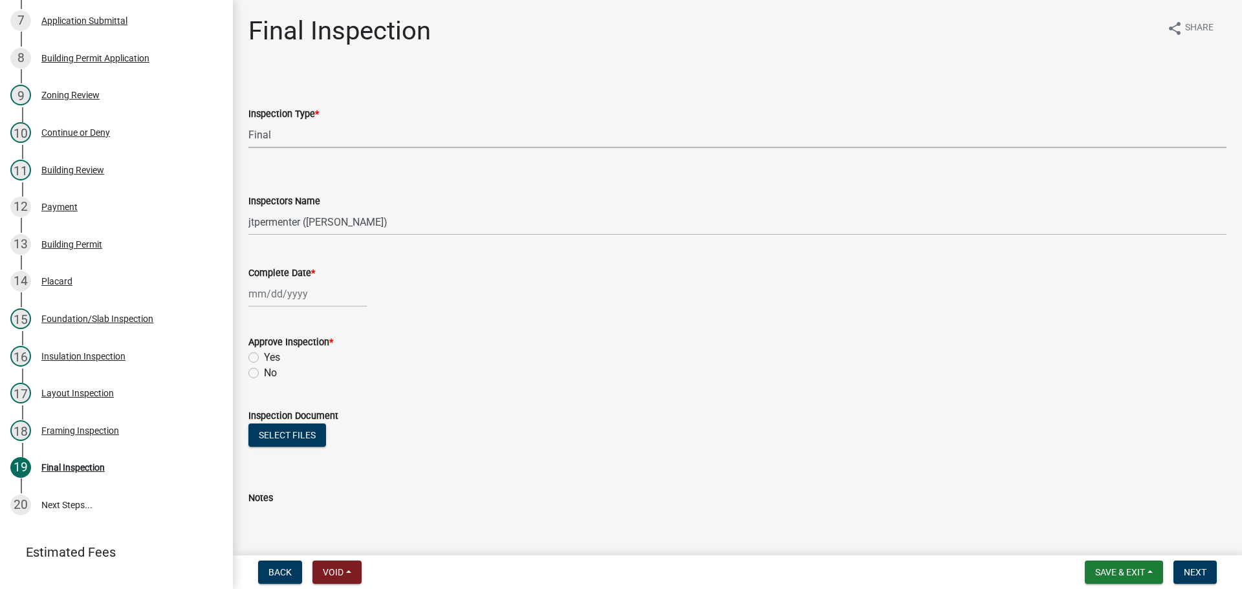
select select "2025"
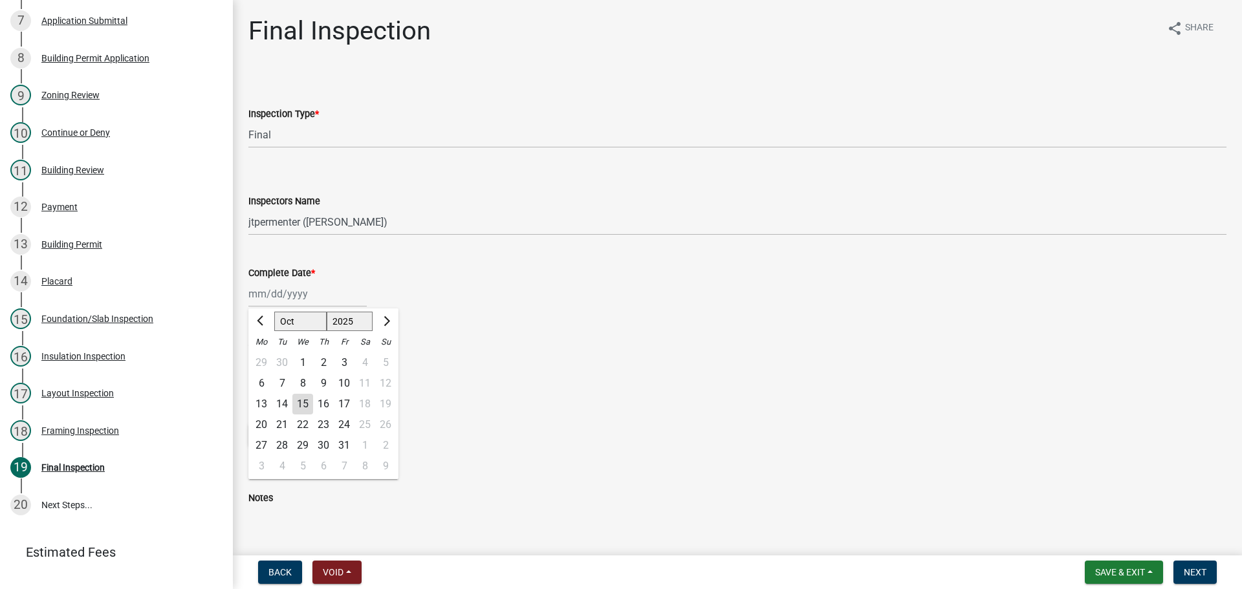
click at [285, 404] on div "14" at bounding box center [282, 404] width 21 height 21
type input "[DATE]"
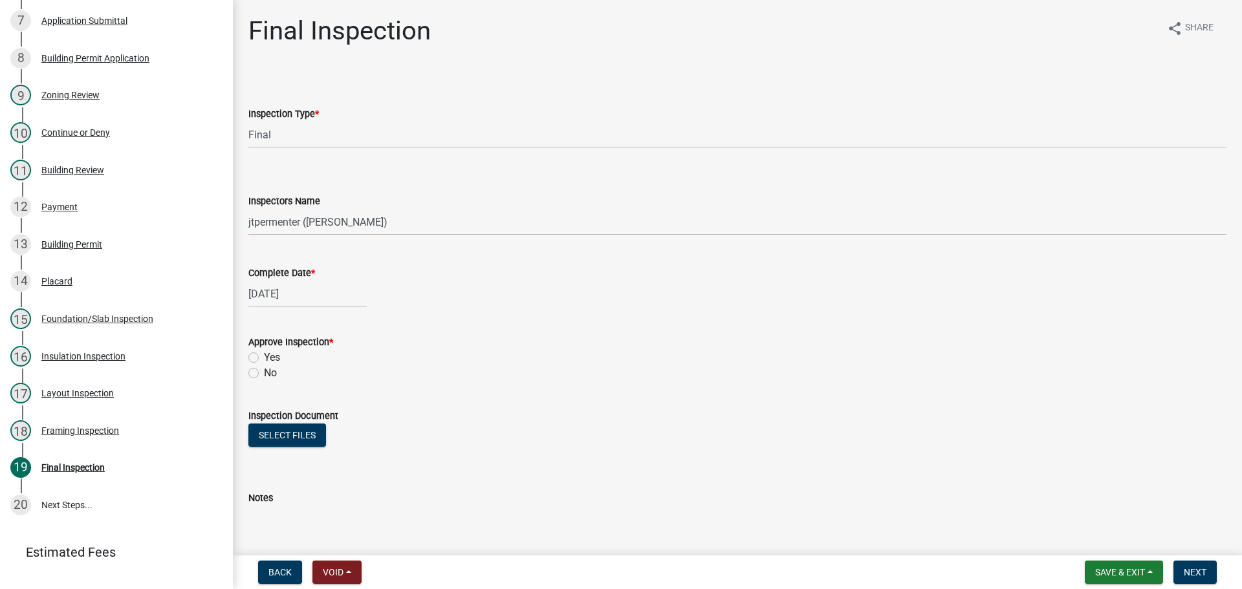
click at [264, 358] on label "Yes" at bounding box center [272, 358] width 16 height 16
click at [264, 358] on input "Yes" at bounding box center [268, 354] width 8 height 8
radio input "true"
click at [1192, 562] on button "Next" at bounding box center [1195, 572] width 43 height 23
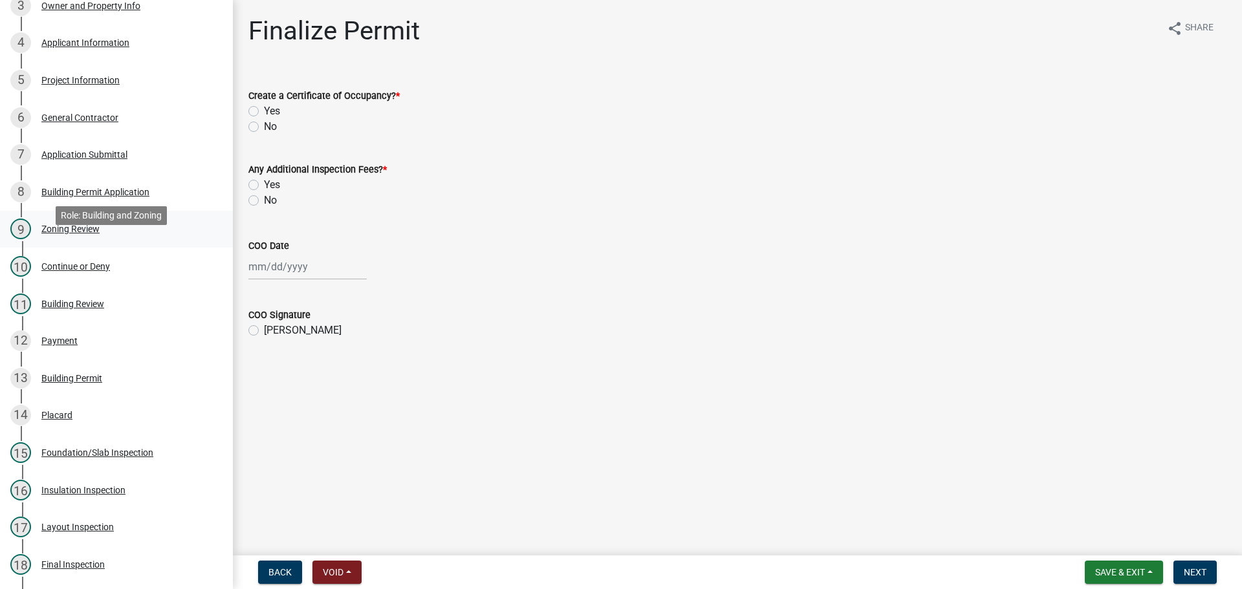
scroll to position [296, 0]
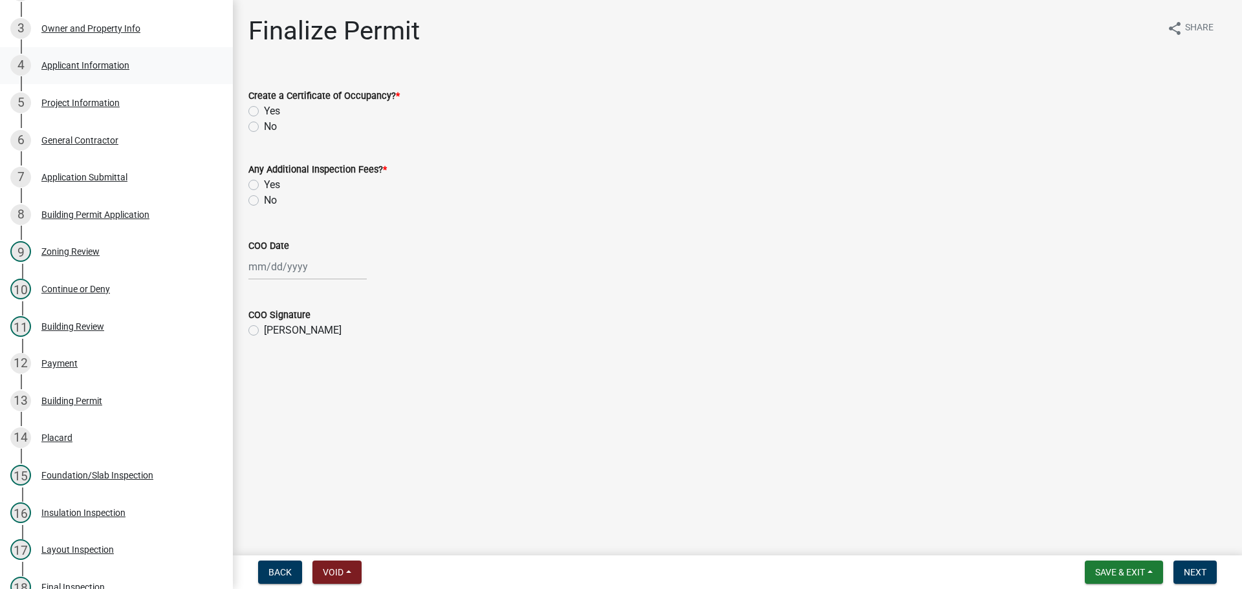
click at [115, 65] on div "Applicant Information" at bounding box center [85, 65] width 88 height 9
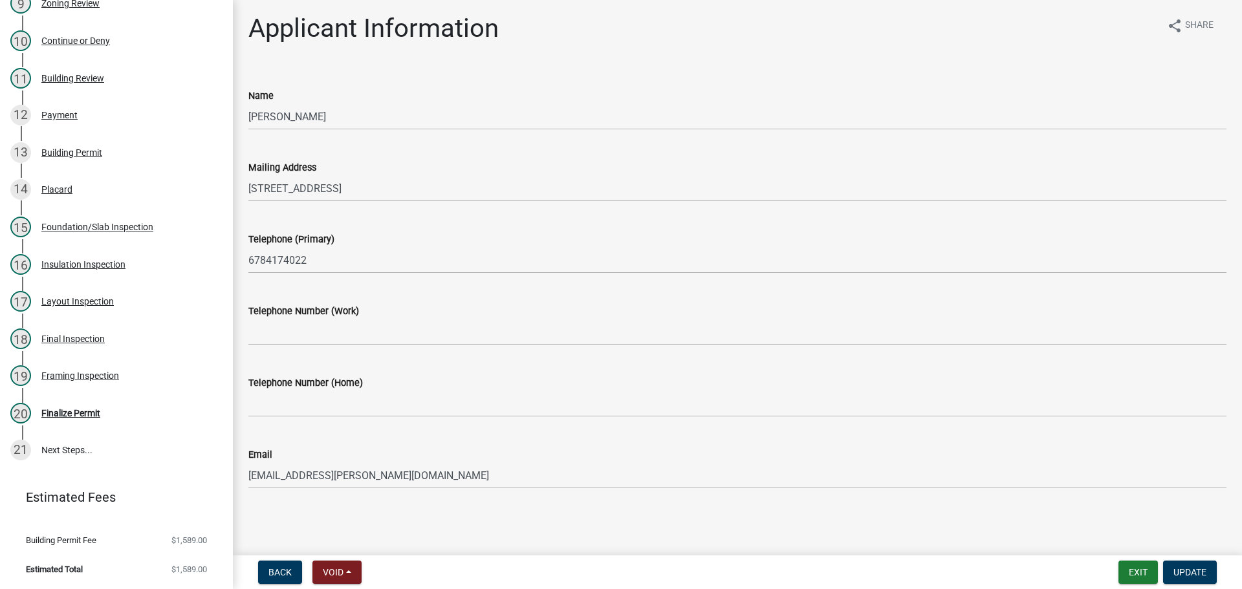
scroll to position [3, 0]
click at [72, 80] on div "Building Review" at bounding box center [72, 78] width 63 height 9
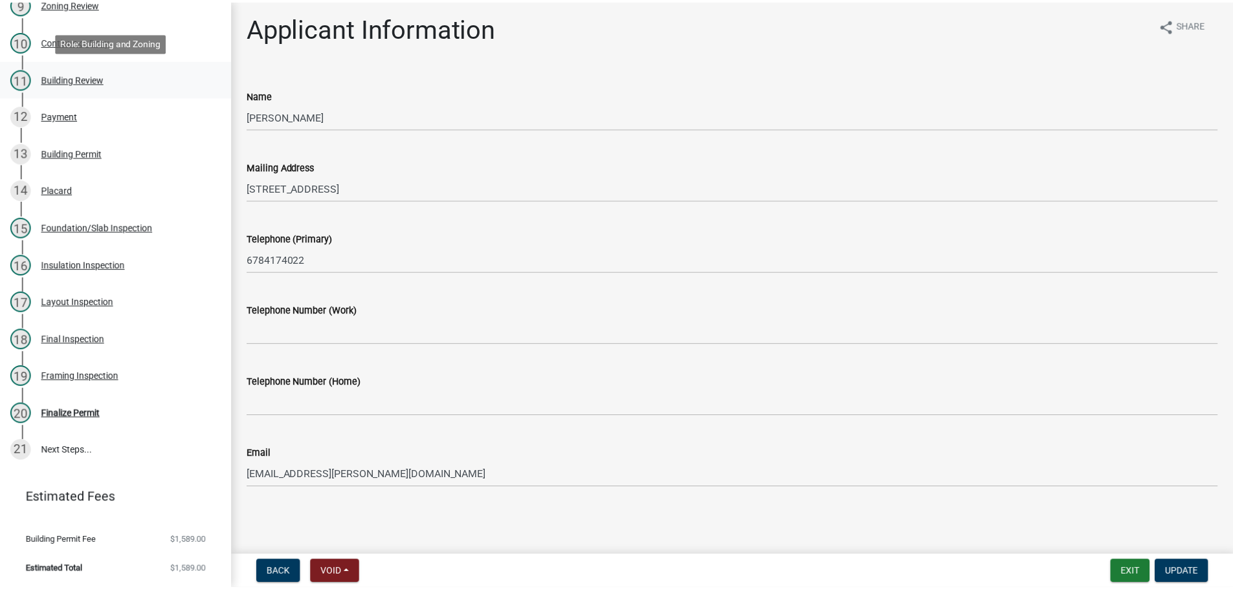
scroll to position [0, 0]
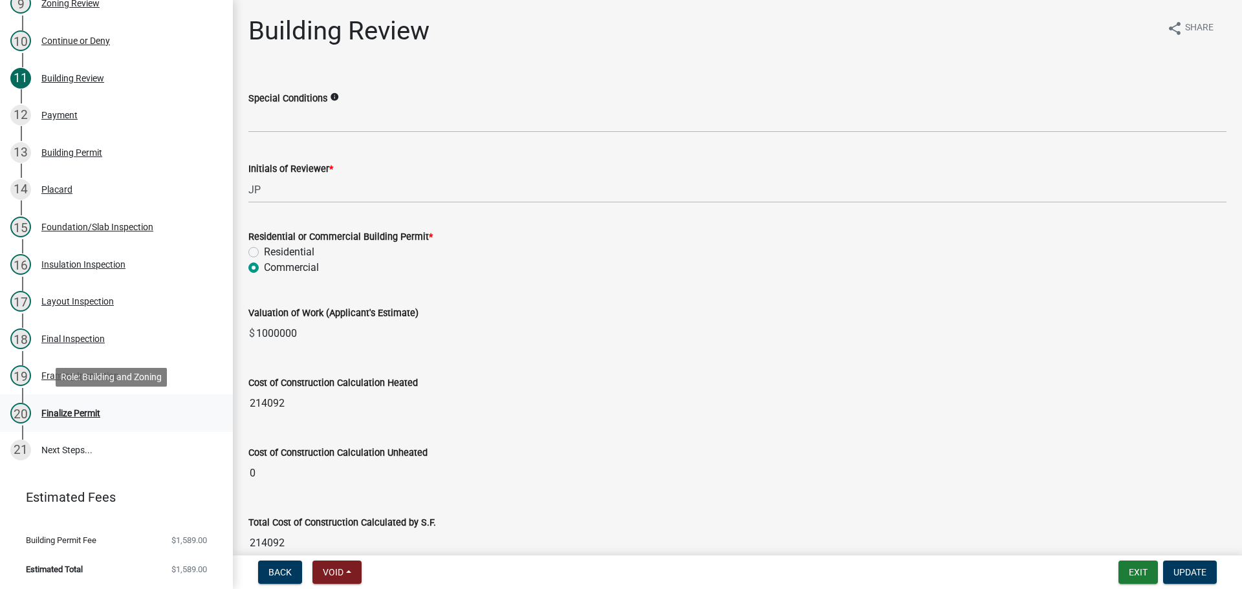
click at [82, 409] on div "Finalize Permit" at bounding box center [70, 413] width 59 height 9
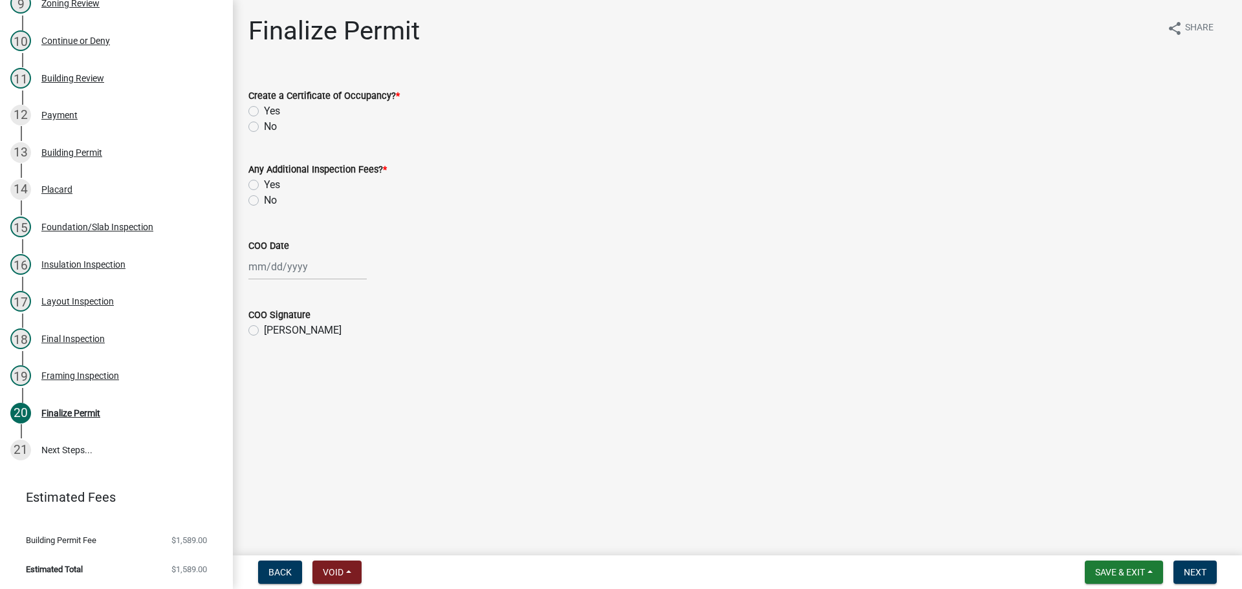
click at [264, 113] on label "Yes" at bounding box center [272, 112] width 16 height 16
click at [264, 112] on input "Yes" at bounding box center [268, 108] width 8 height 8
radio input "true"
click at [264, 204] on label "No" at bounding box center [270, 201] width 13 height 16
click at [264, 201] on input "No" at bounding box center [268, 197] width 8 height 8
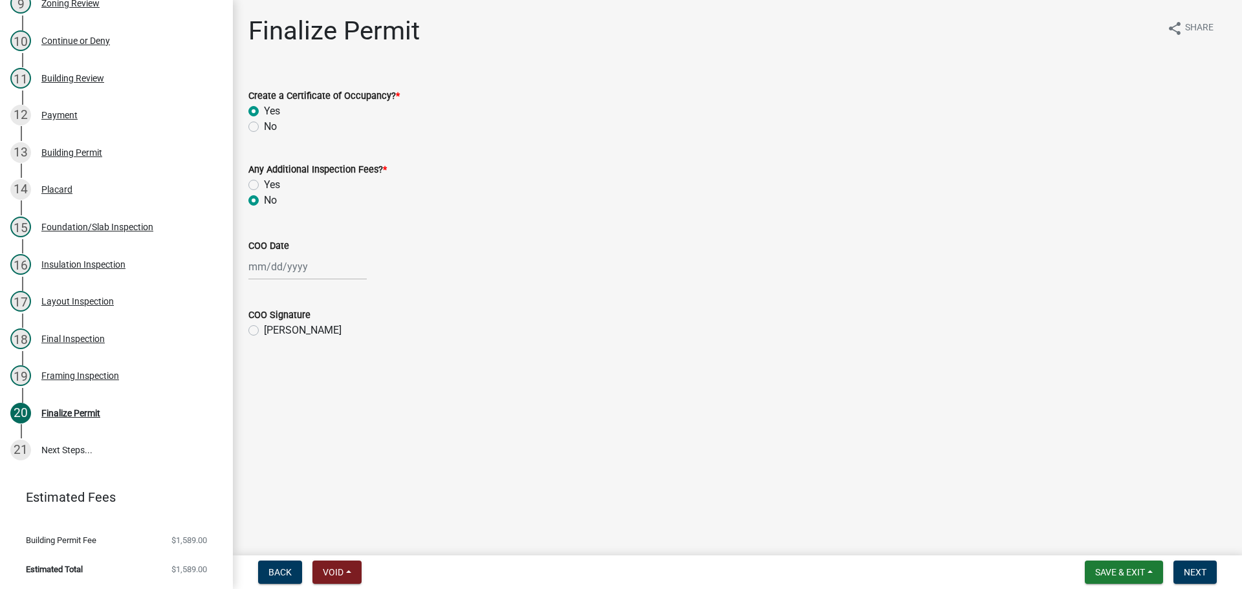
radio input "true"
select select "10"
select select "2025"
click at [271, 278] on div "[PERSON_NAME] Feb Mar Apr [PERSON_NAME][DATE] Oct Nov [DATE] 1526 1527 1528 152…" at bounding box center [307, 267] width 118 height 27
click at [300, 369] on div "15" at bounding box center [302, 377] width 21 height 21
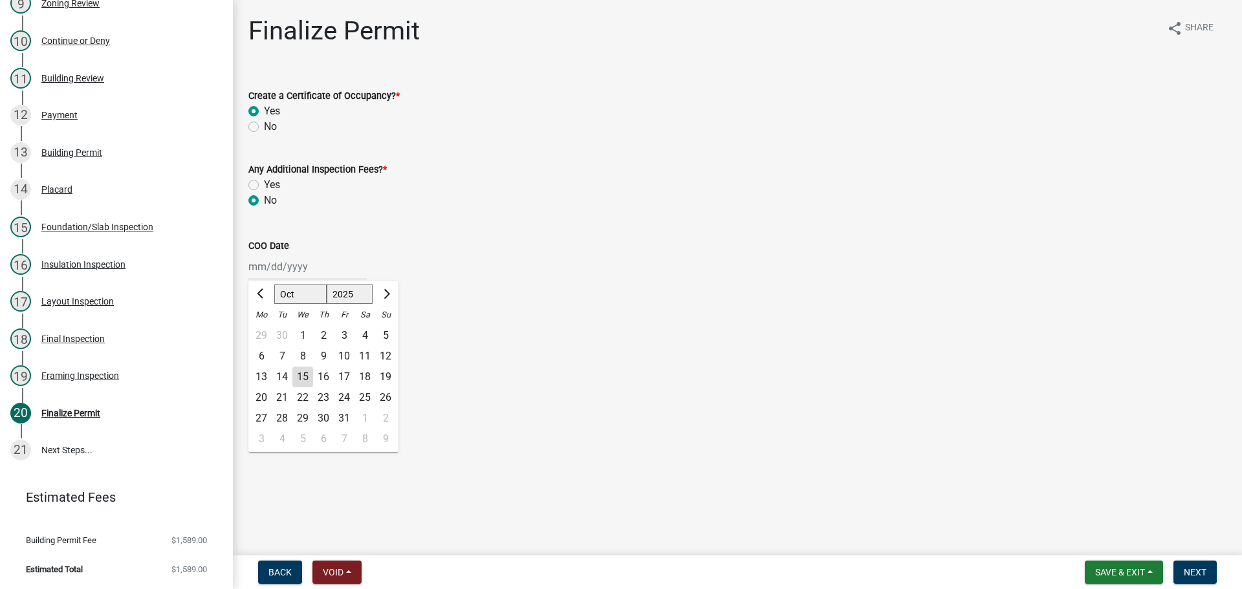
type input "[DATE]"
click at [264, 329] on label "[PERSON_NAME]" at bounding box center [303, 331] width 78 height 16
click at [264, 329] on input "[PERSON_NAME]" at bounding box center [268, 327] width 8 height 8
radio input "true"
click at [1199, 573] on span "Next" at bounding box center [1195, 572] width 23 height 10
